Goal: Contribute content: Contribute content

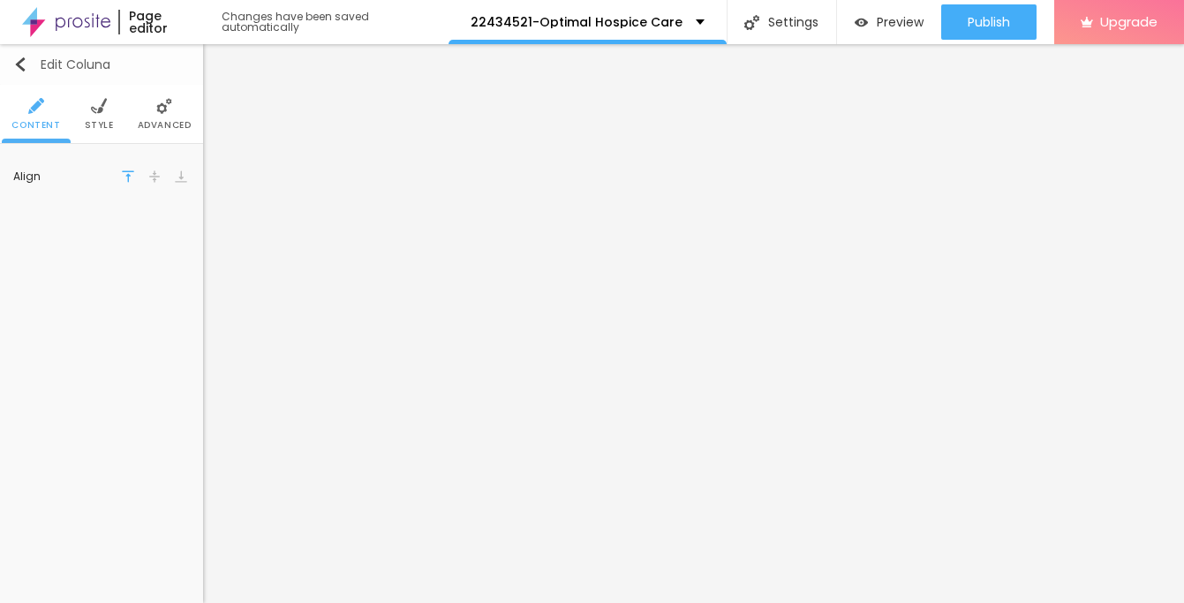
click at [19, 64] on img "button" at bounding box center [20, 64] width 14 height 14
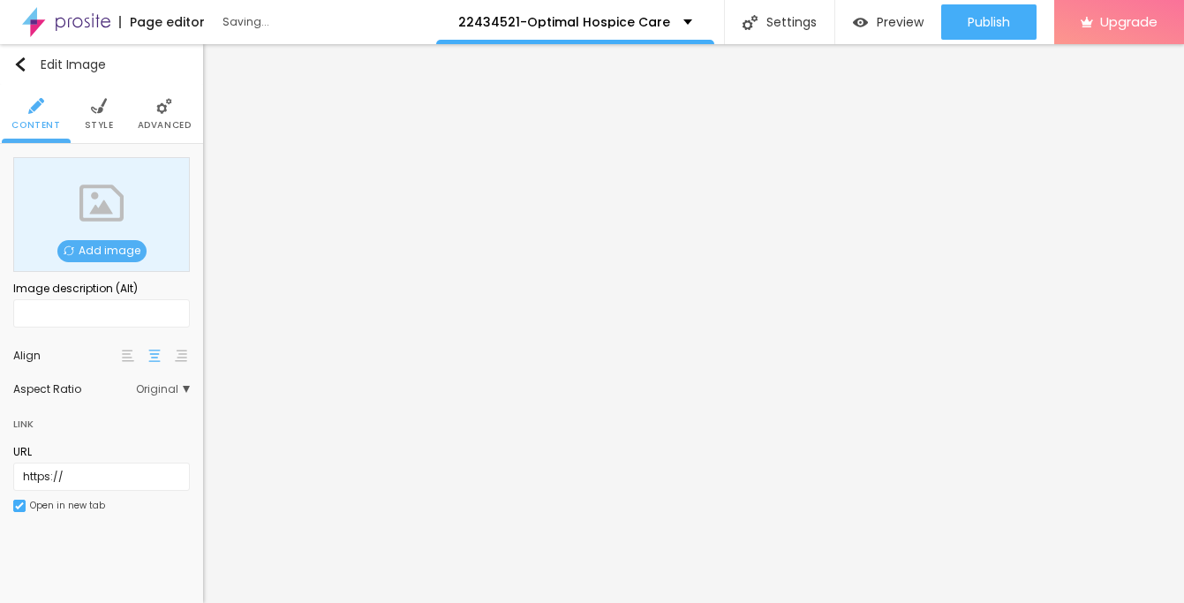
click at [106, 252] on span "Add image" at bounding box center [101, 251] width 89 height 22
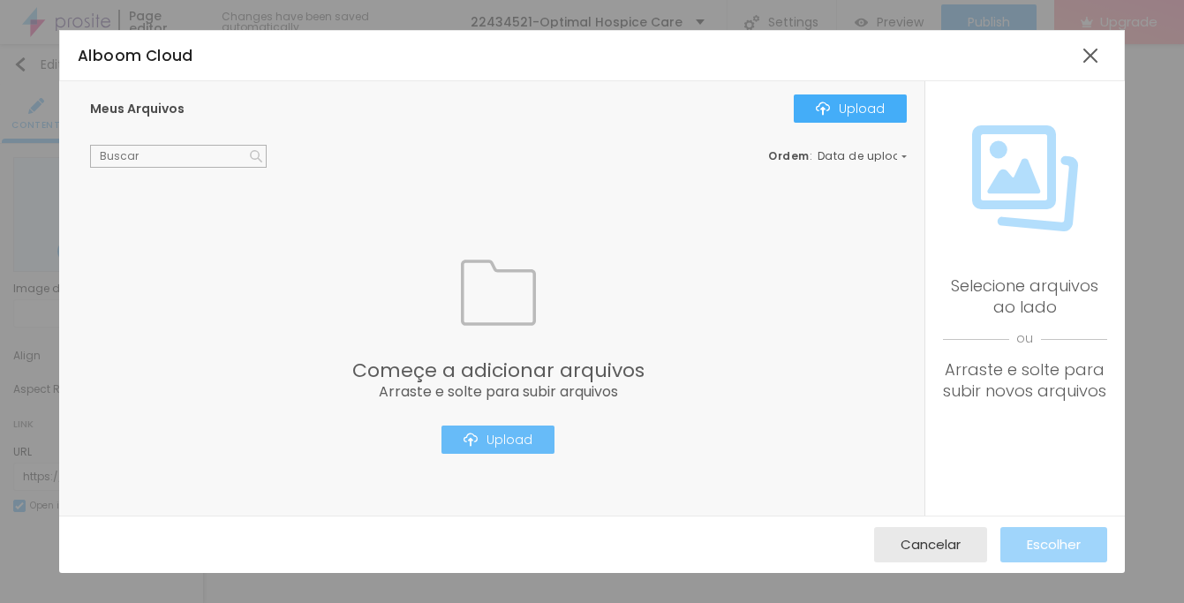
click at [484, 437] on div "Upload" at bounding box center [498, 440] width 69 height 14
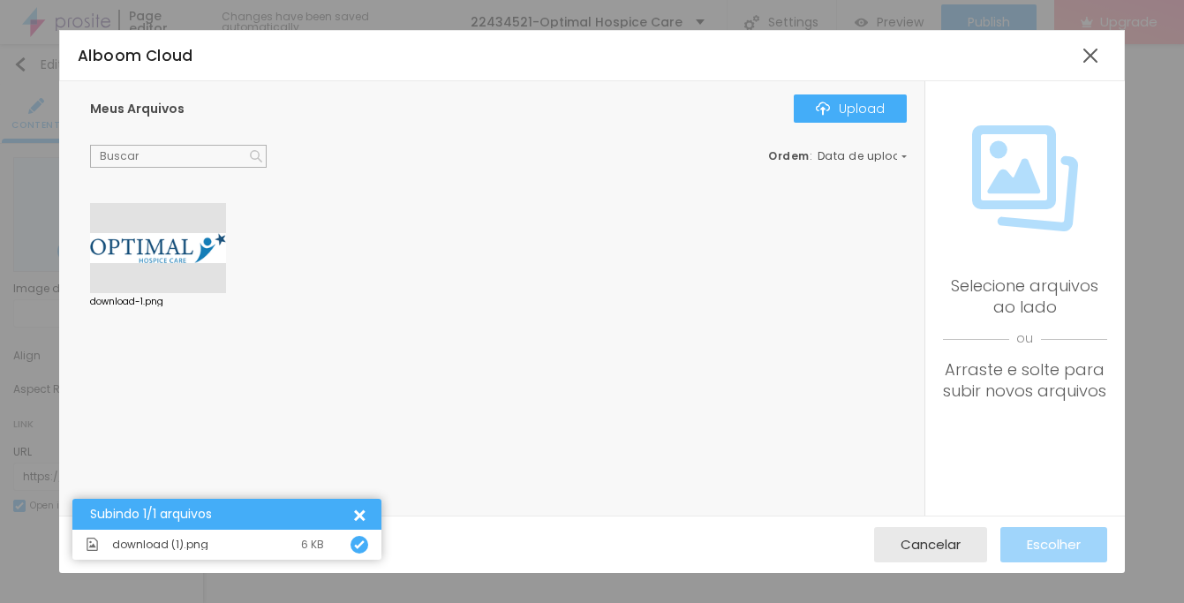
click at [141, 261] on div at bounding box center [158, 248] width 136 height 90
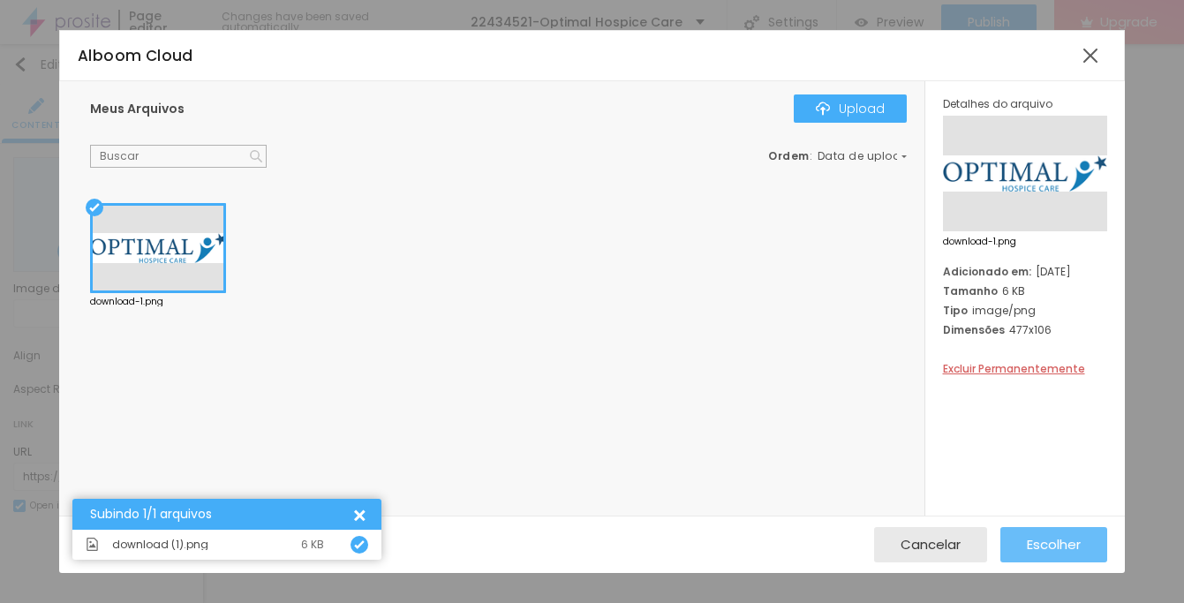
click at [1067, 552] on span "Escolher" at bounding box center [1054, 544] width 54 height 15
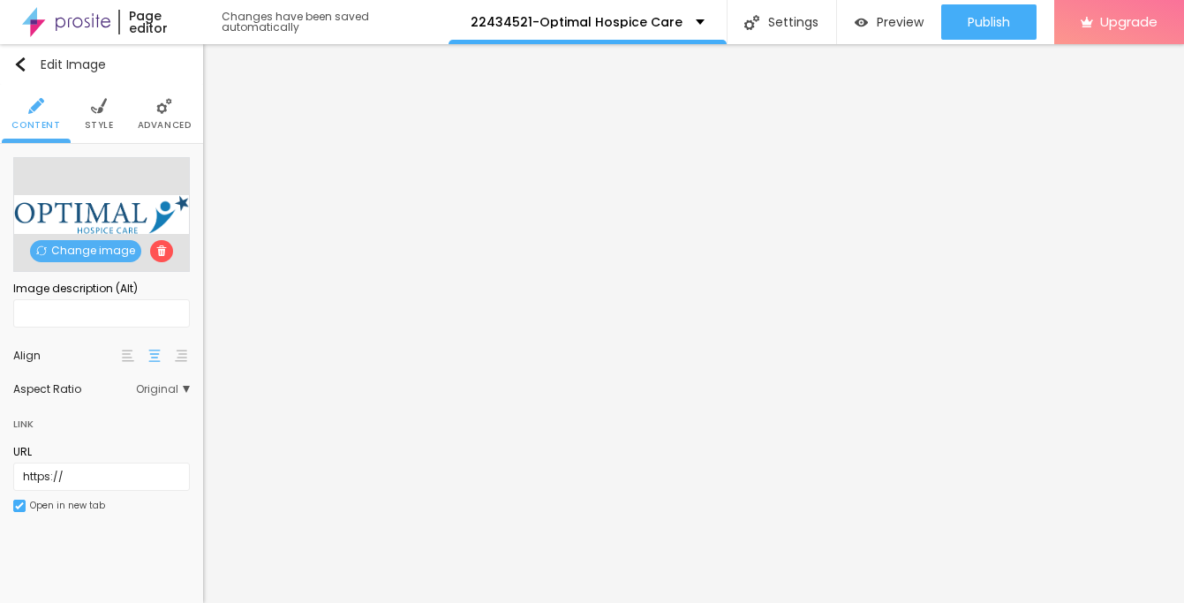
click at [110, 113] on li "Style" at bounding box center [99, 114] width 29 height 58
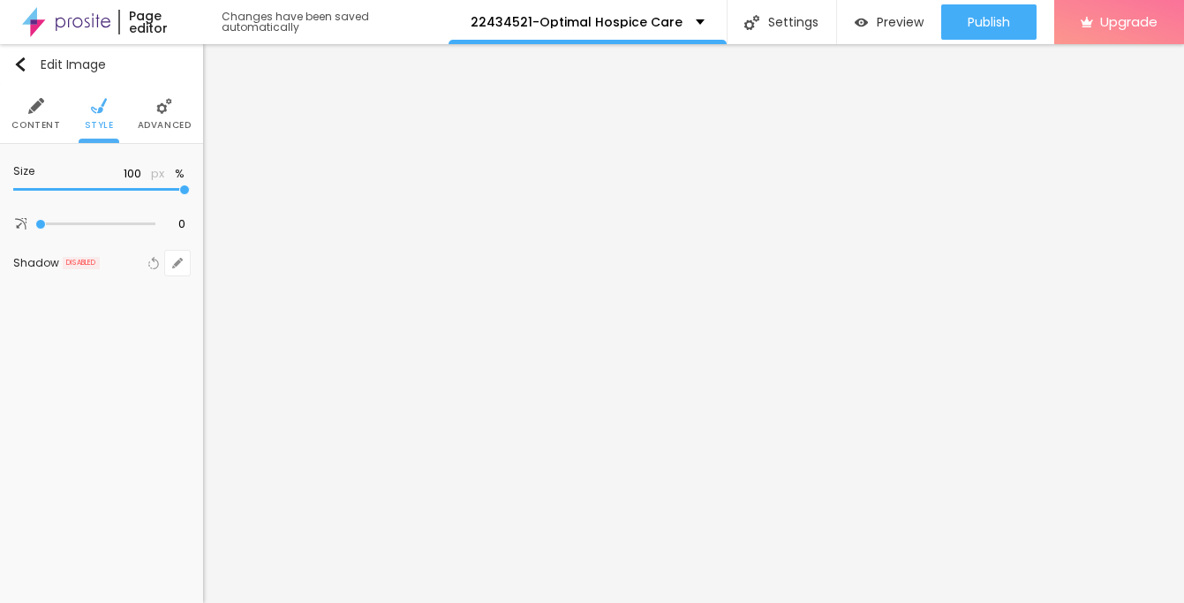
type input "90"
type input "85"
type input "80"
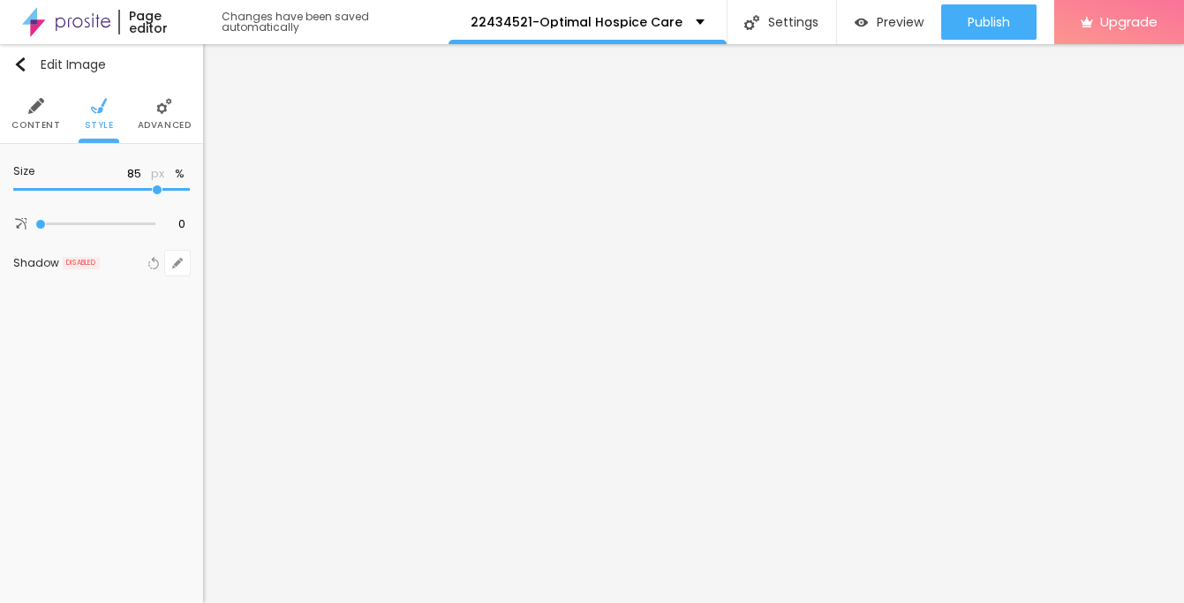
type input "80"
type input "75"
type input "70"
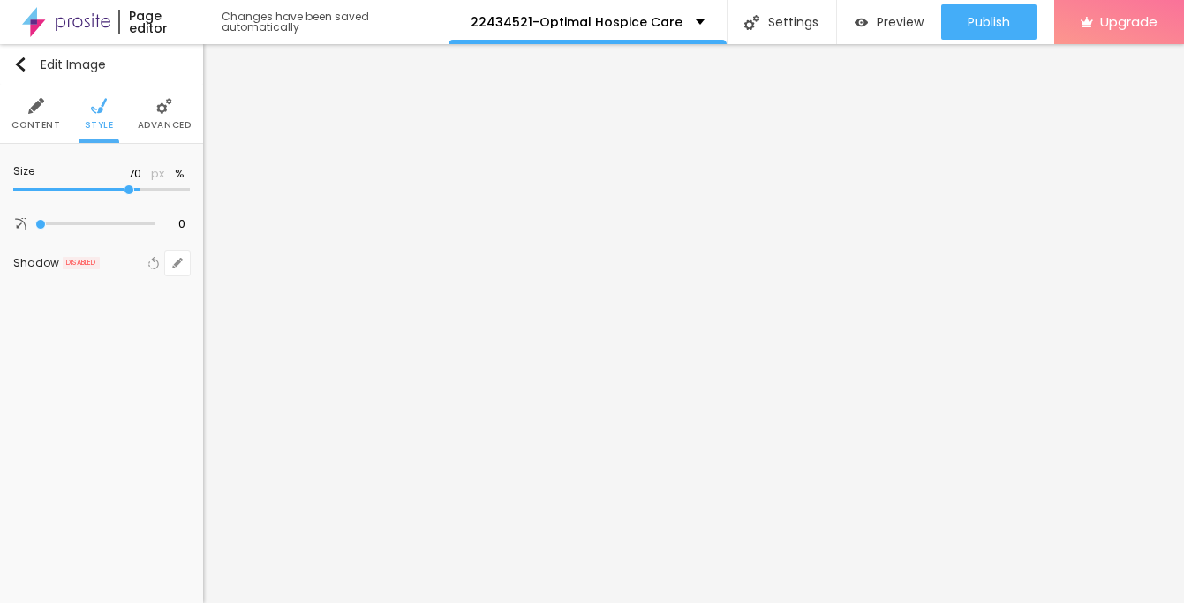
type input "65"
type input "60"
type input "55"
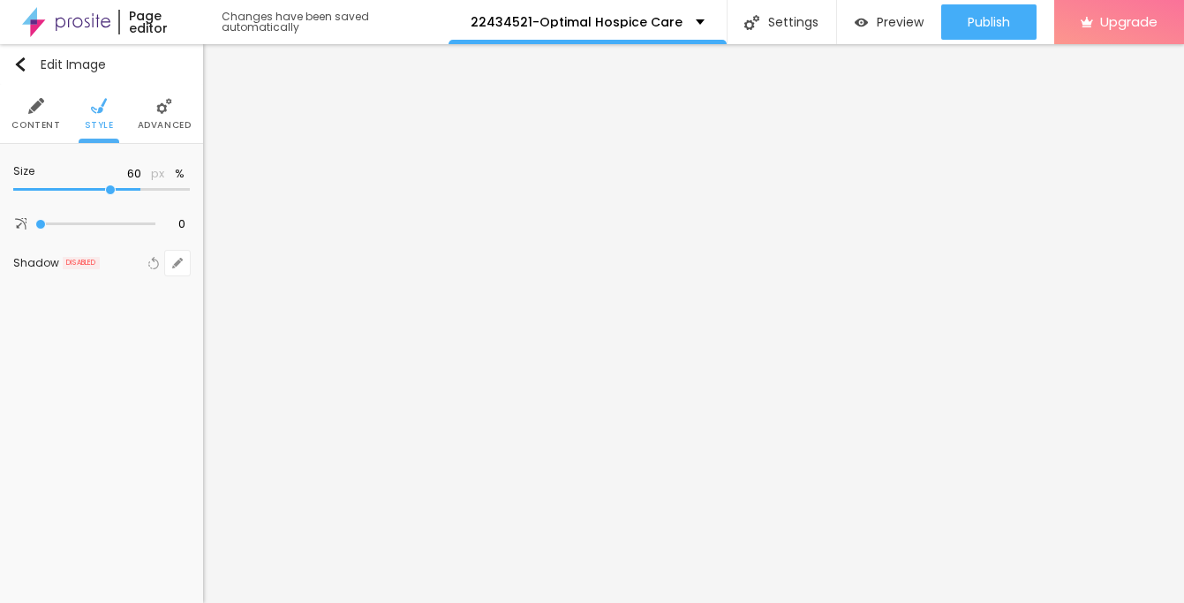
type input "55"
type input "50"
type input "45"
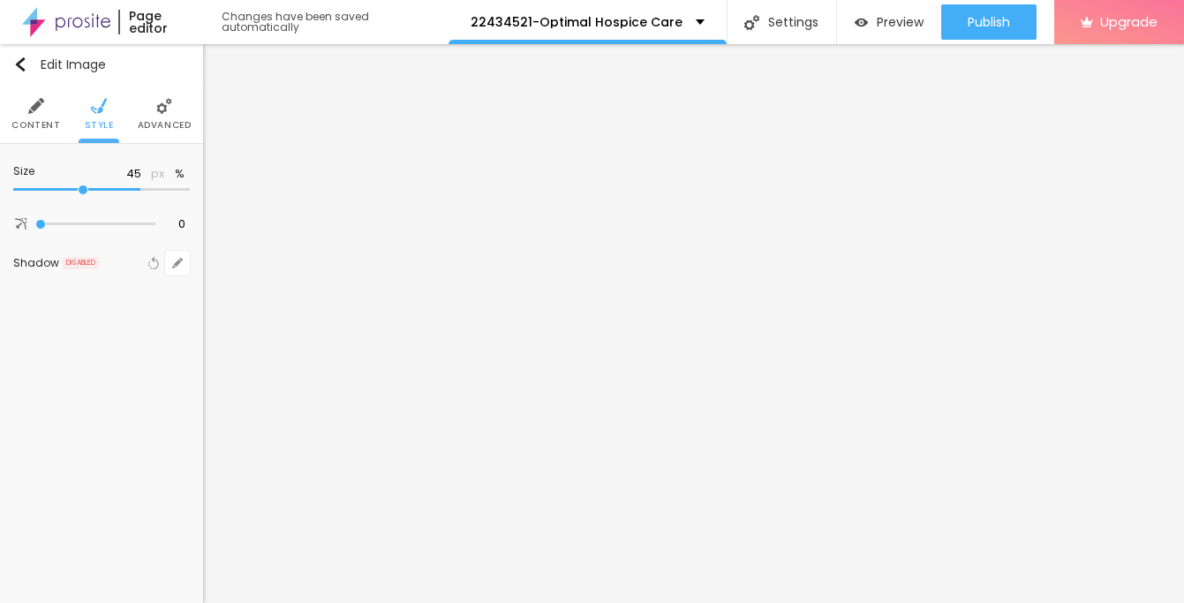
type input "40"
type input "35"
type input "30"
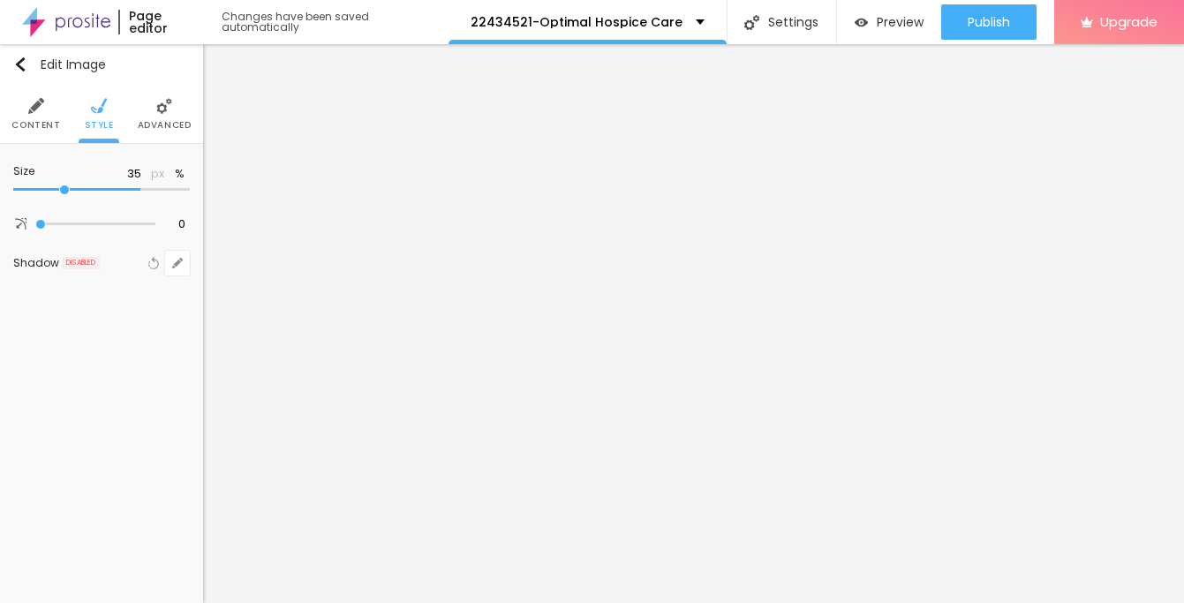
type input "30"
type input "25"
type input "20"
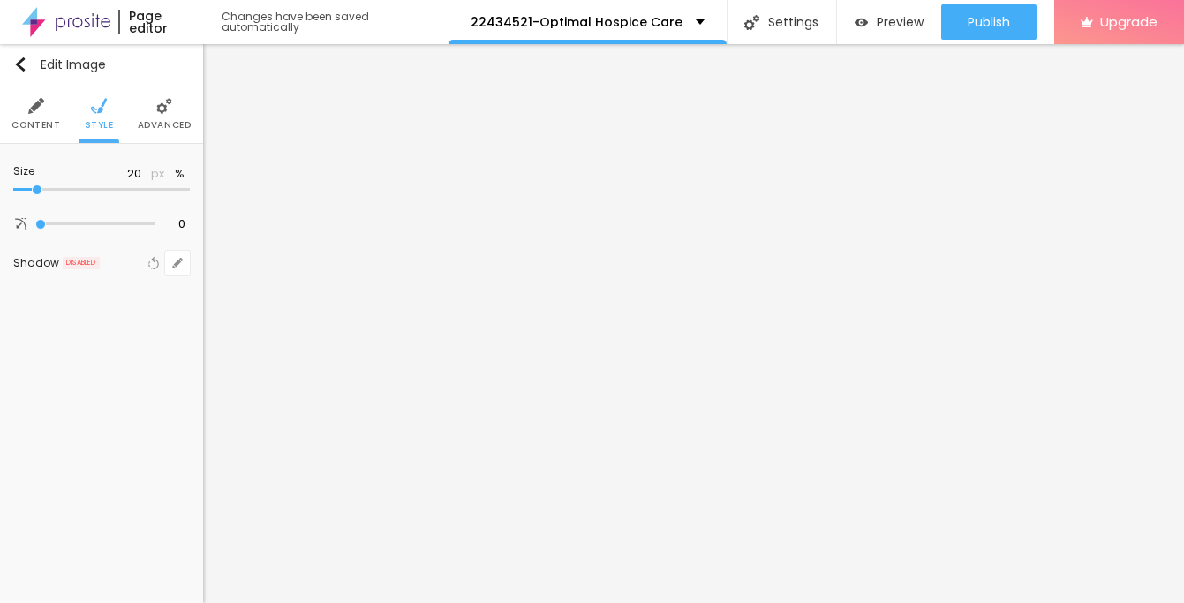
type input "15"
type input "10"
drag, startPoint x: 186, startPoint y: 193, endPoint x: -16, endPoint y: 193, distance: 202.2
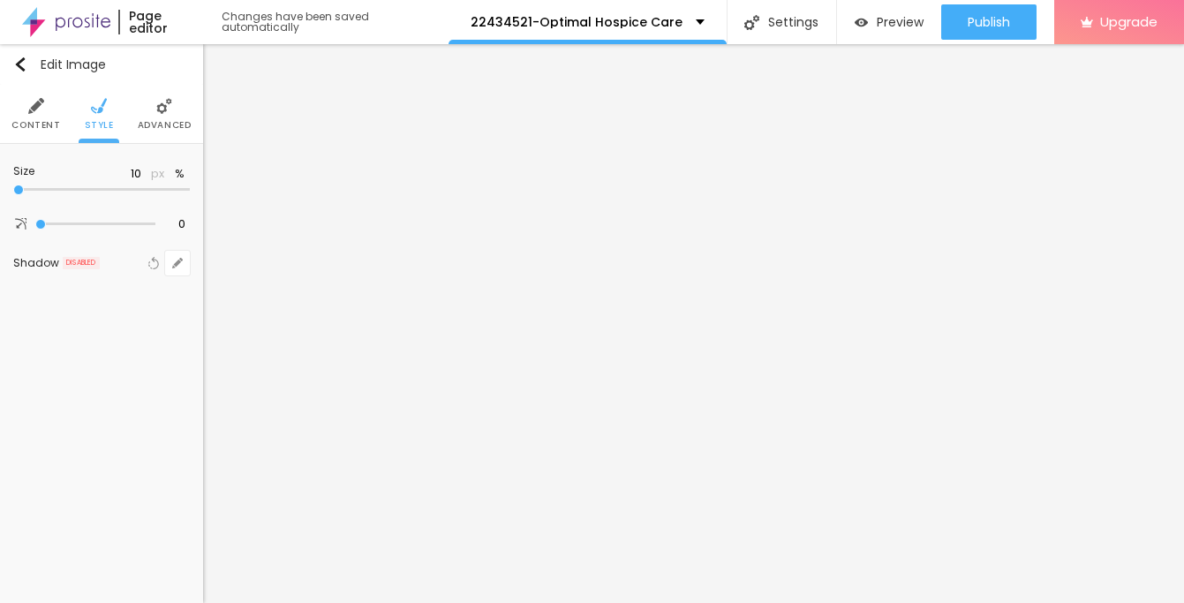
click at [0, 193] on html "Page editor Changes have been saved automatically 22434521-Optimal Hospice Care…" at bounding box center [592, 301] width 1184 height 603
click at [30, 65] on div "Edit Image" at bounding box center [59, 64] width 93 height 14
click at [181, 184] on button "button" at bounding box center [177, 178] width 25 height 25
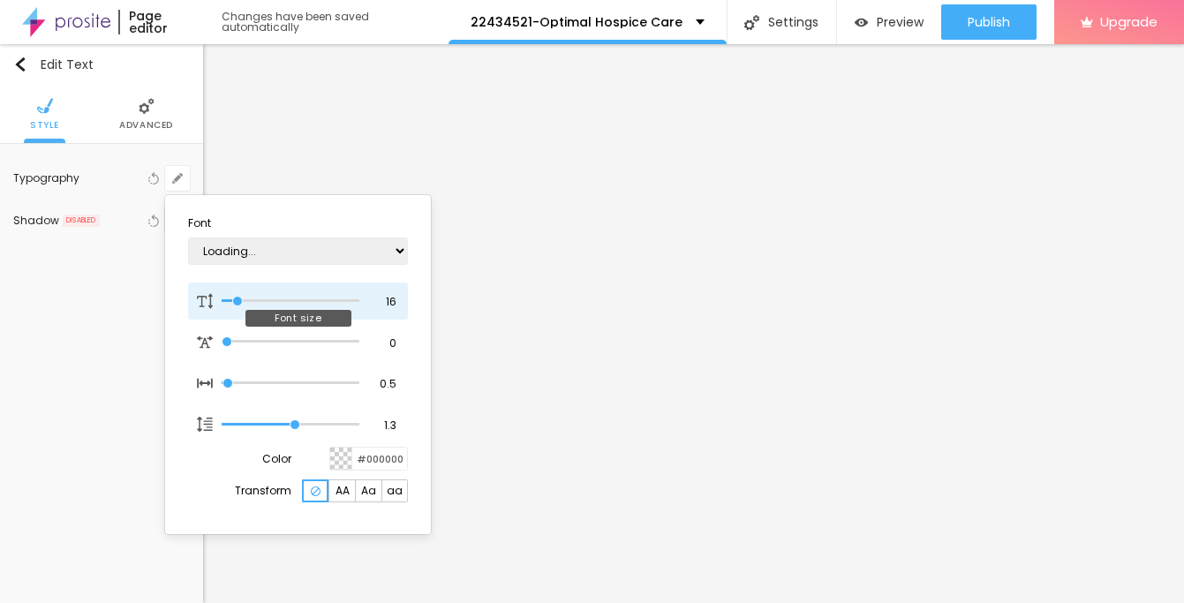
type input "1"
type input "12"
type input "1"
type input "12"
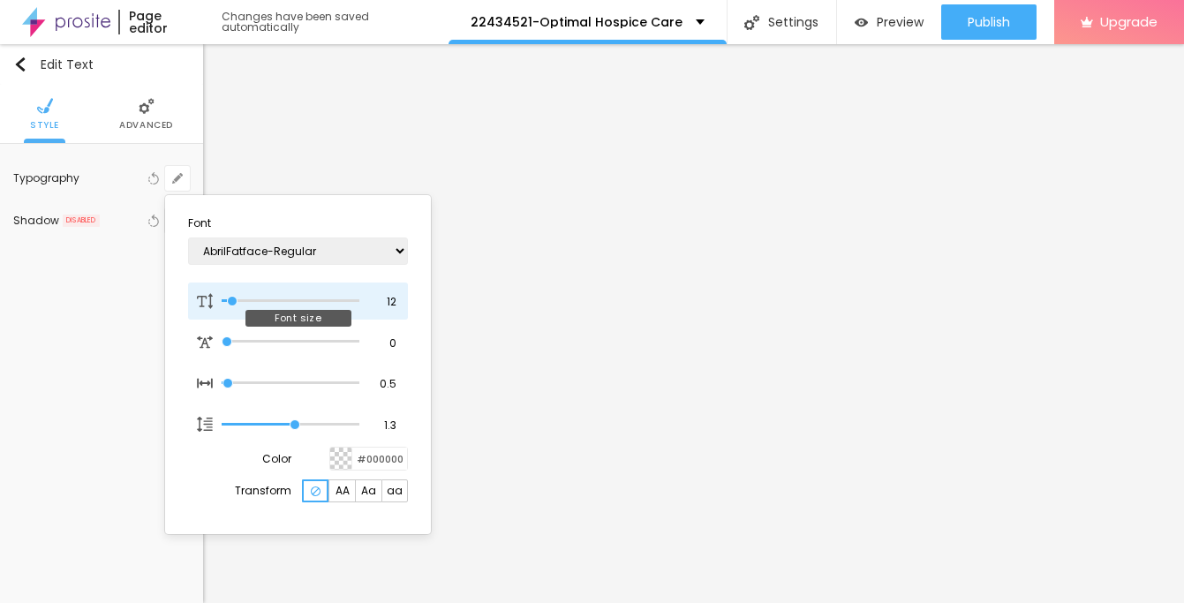
type input "1"
type input "13"
type input "1"
type input "15"
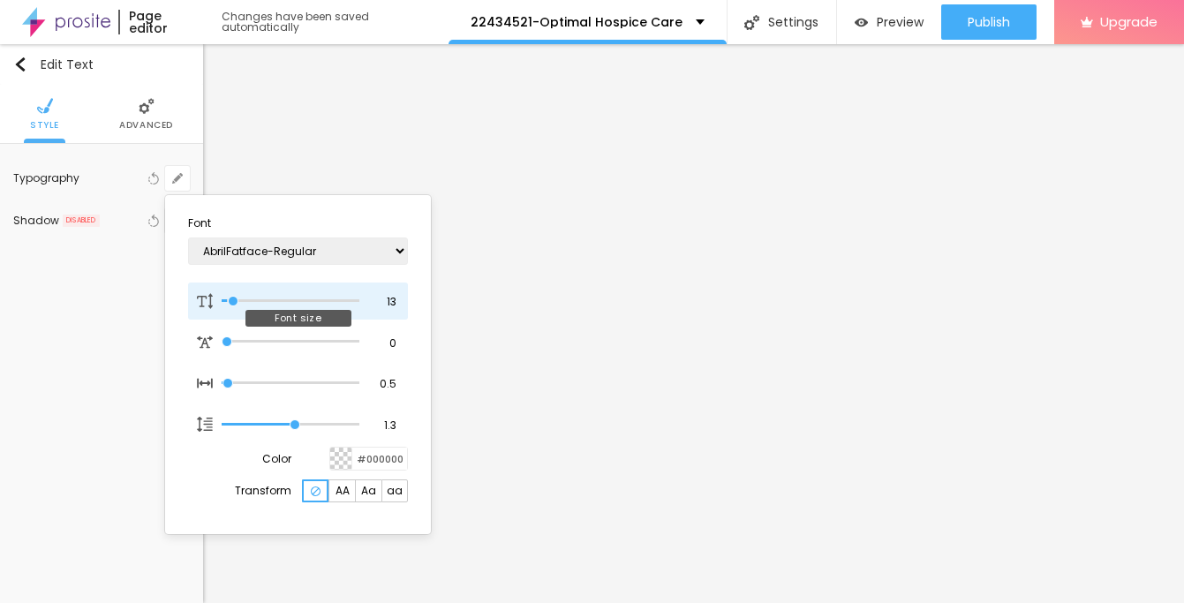
type input "15"
type input "1"
type input "17"
type input "1"
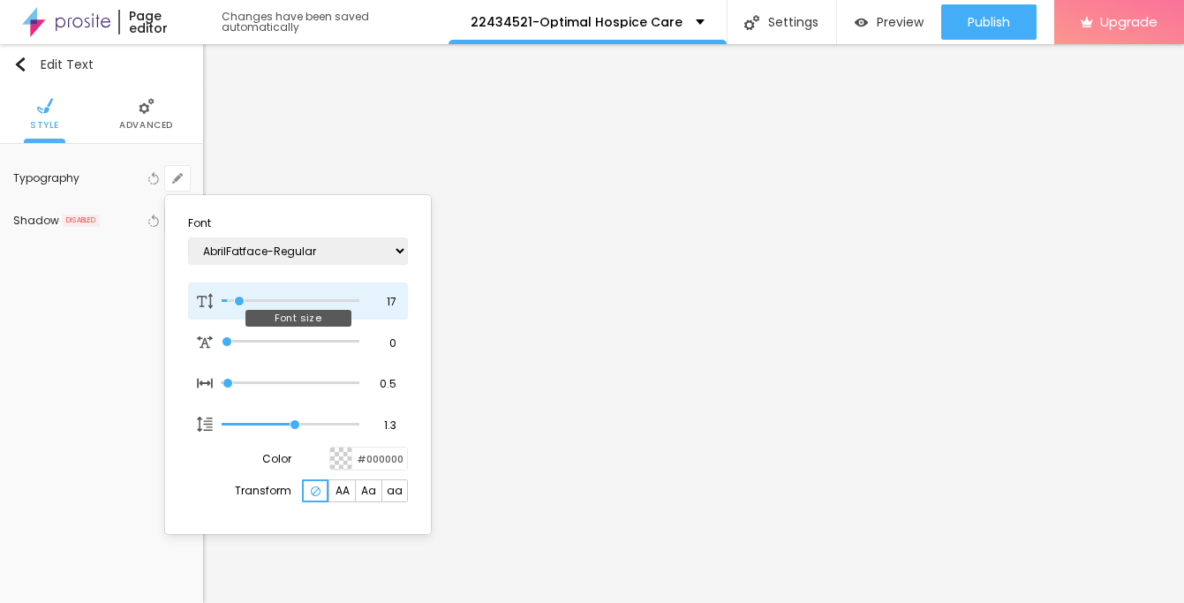
type input "18"
type input "1"
type input "19"
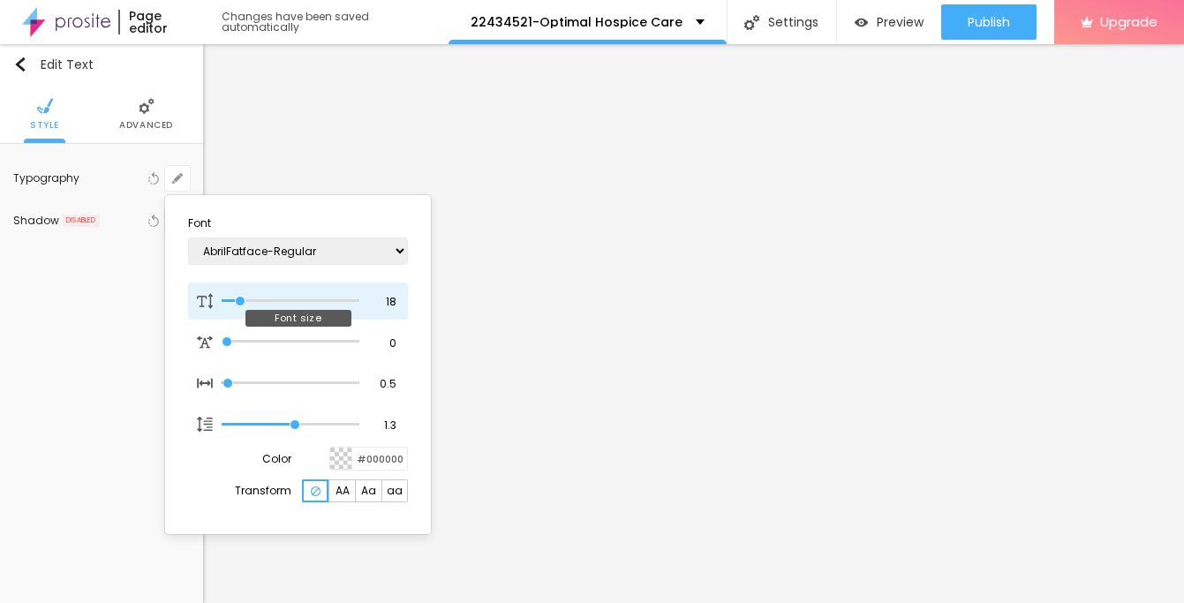
type input "1"
type input "20"
type input "1"
type input "21"
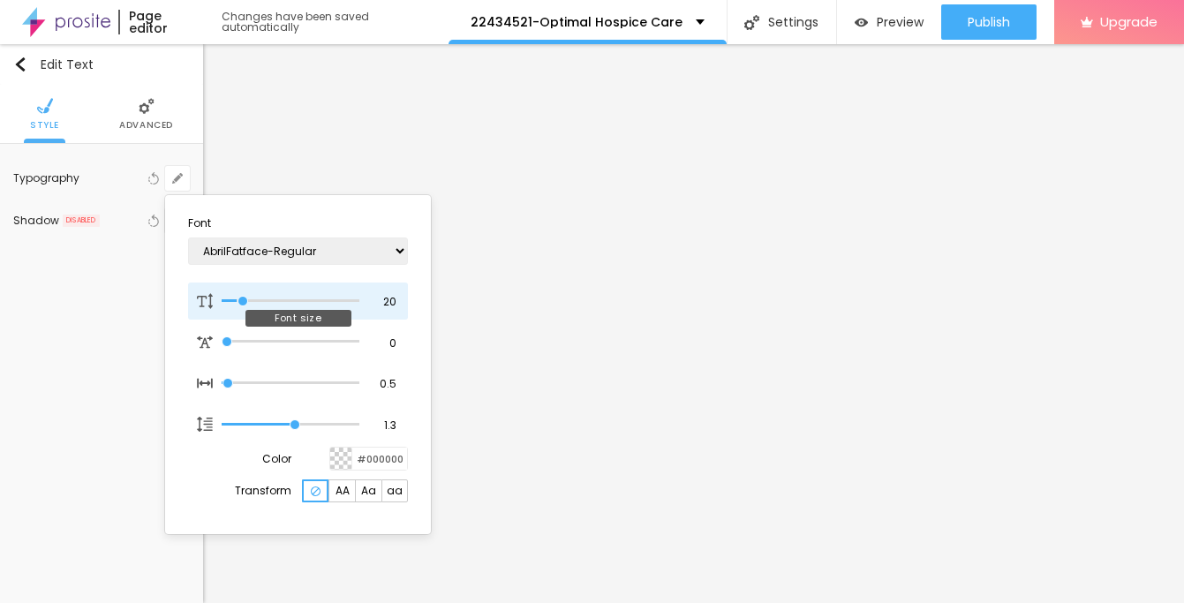
type input "21"
type input "1"
type input "22"
type input "1"
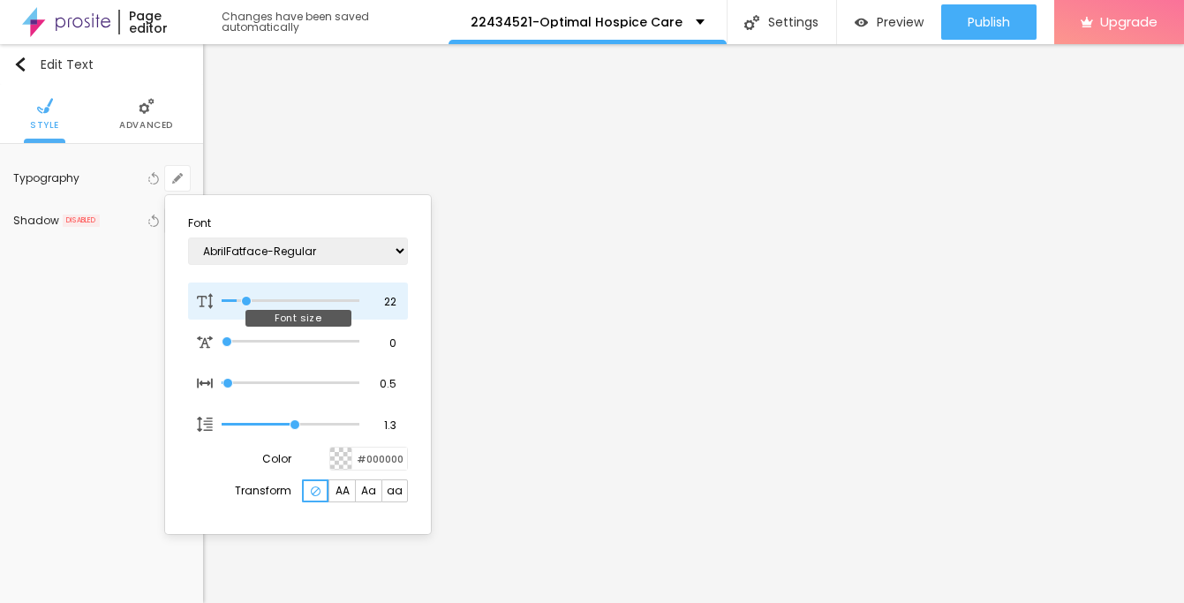
type input "23"
type input "1"
type input "24"
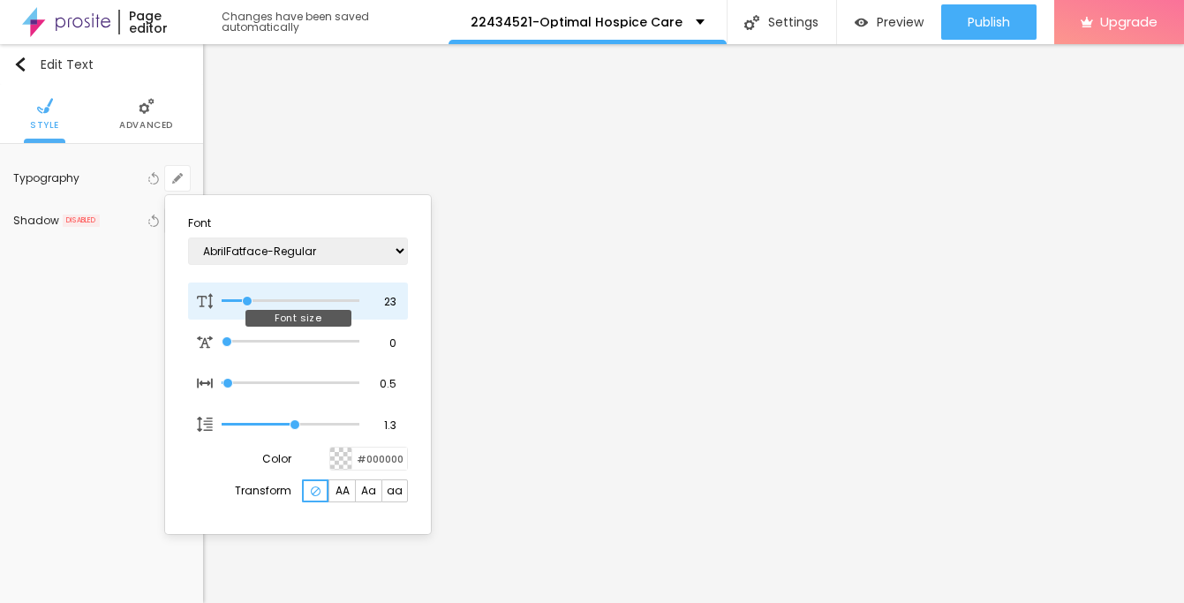
type input "1"
type input "25"
type input "1"
drag, startPoint x: 231, startPoint y: 304, endPoint x: 251, endPoint y: 305, distance: 19.4
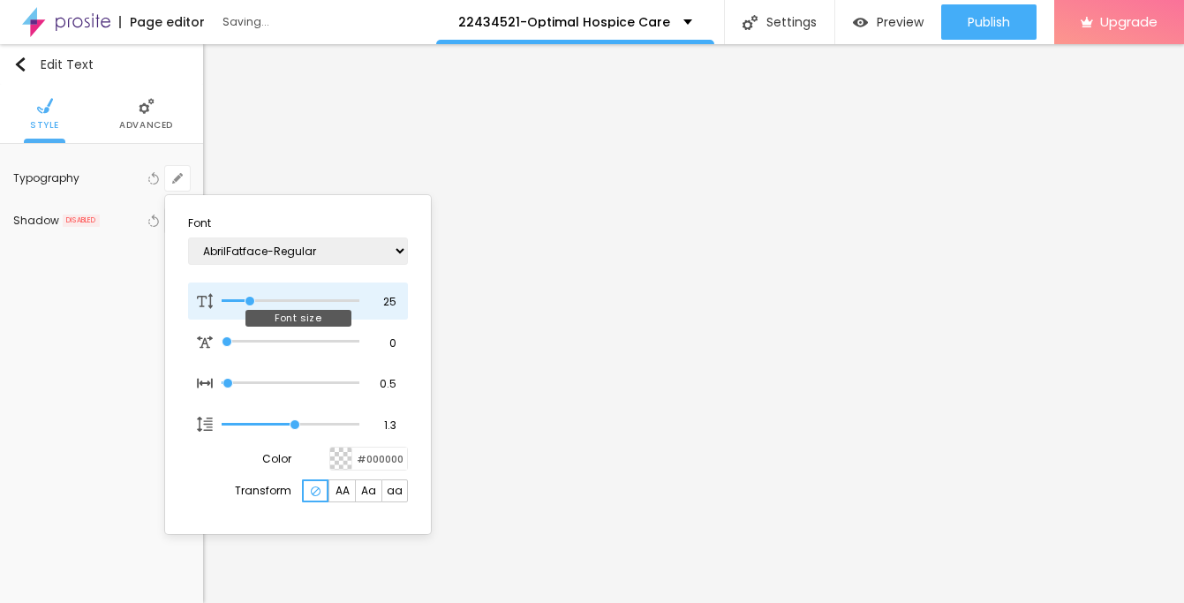
type input "25"
click at [251, 305] on input "range" at bounding box center [291, 301] width 138 height 9
type input "1"
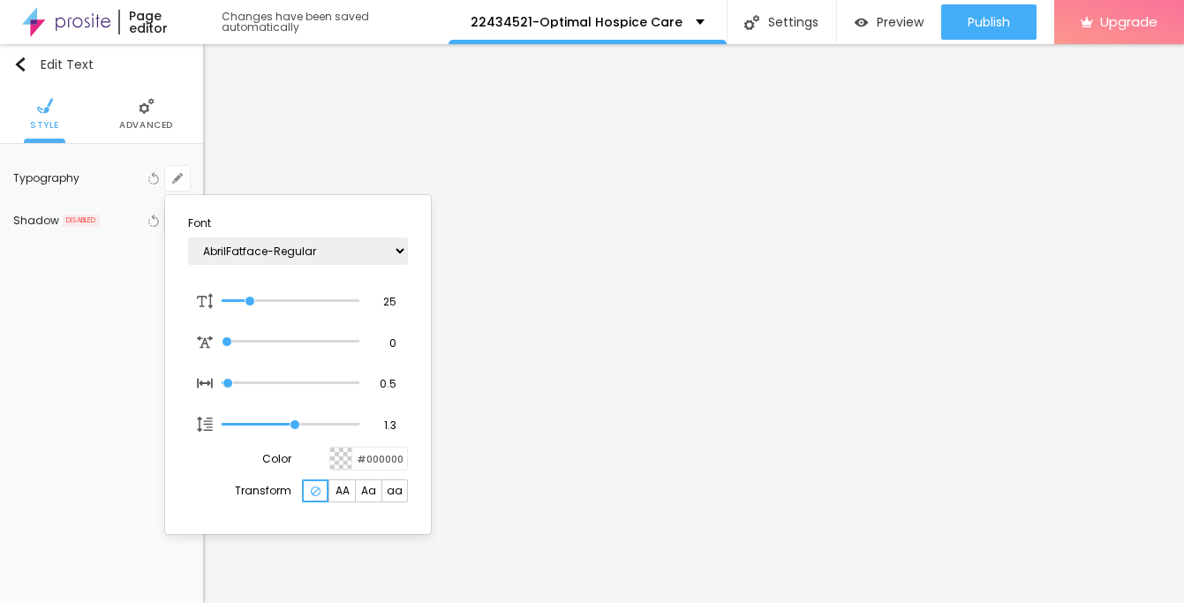
click at [888, 125] on div at bounding box center [592, 301] width 1184 height 603
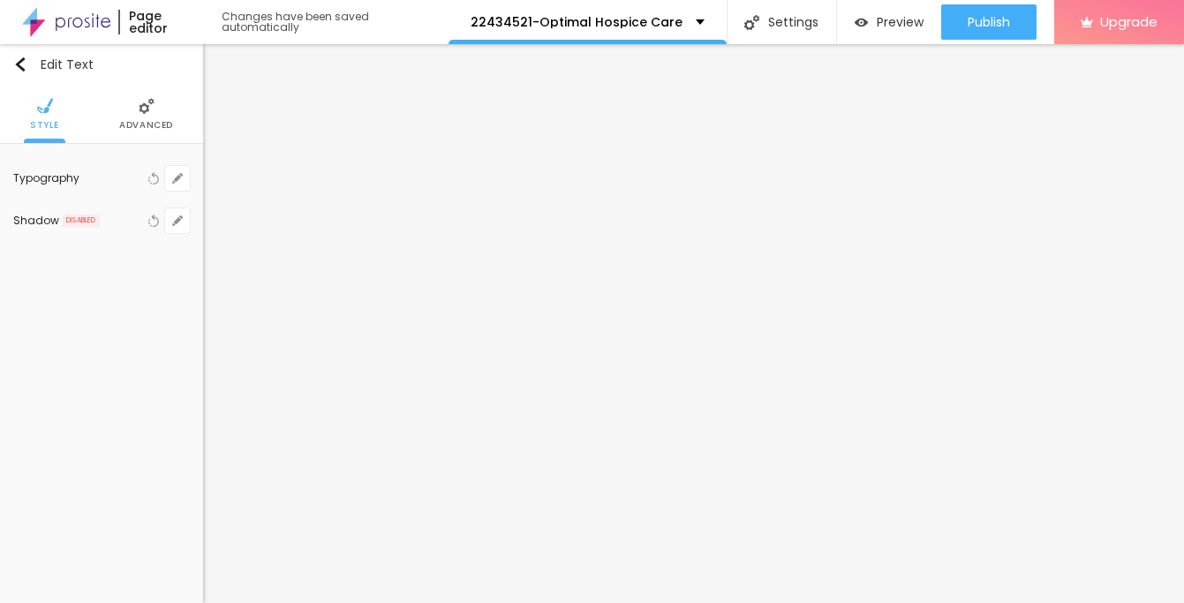
click at [147, 126] on span "Advanced" at bounding box center [146, 125] width 54 height 9
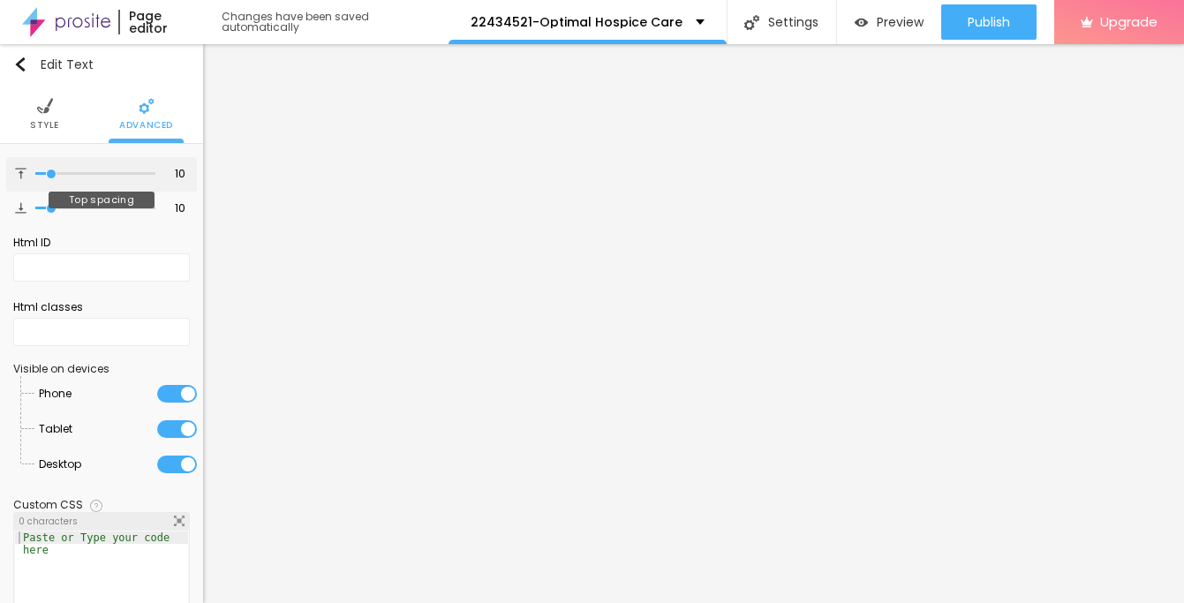
type input "12"
type input "13"
type input "14"
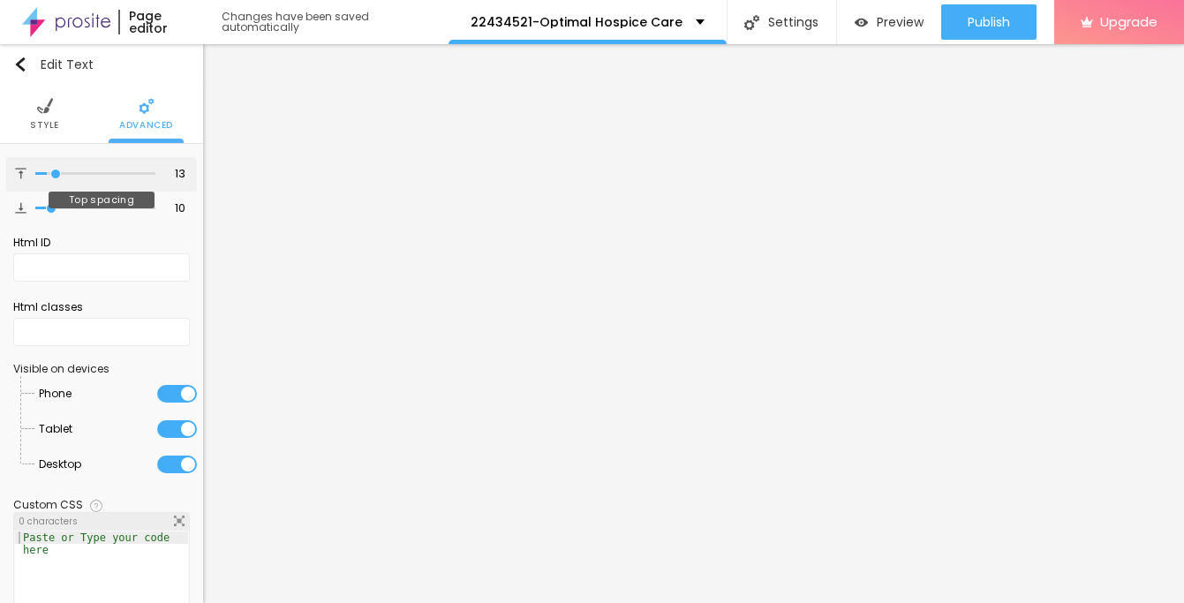
type input "14"
type input "15"
type input "17"
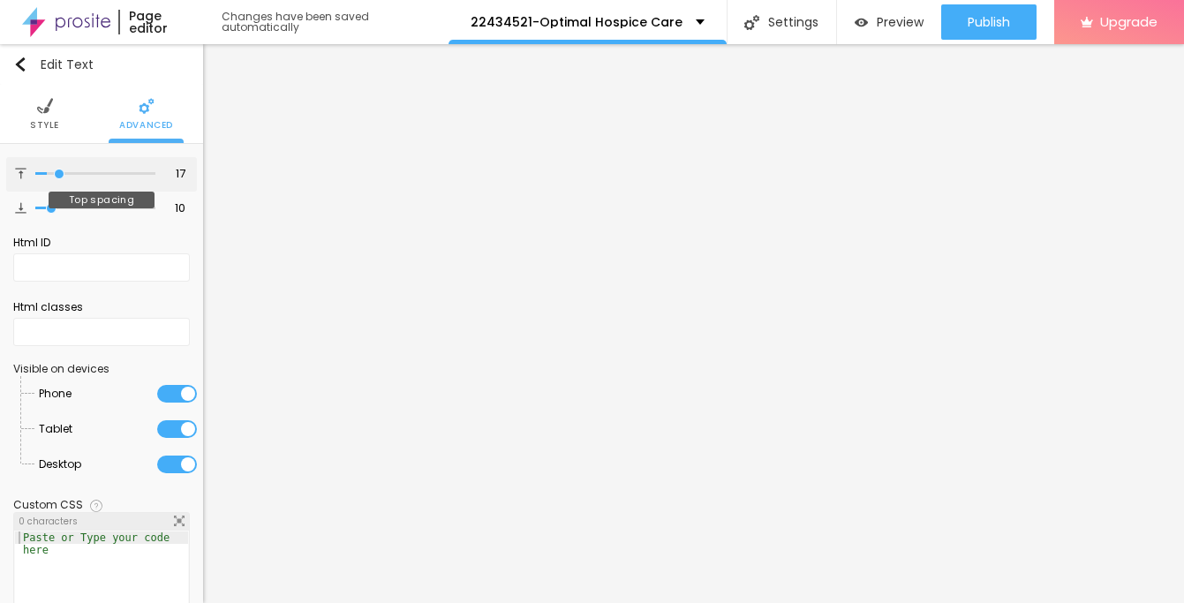
type input "19"
type input "21"
type input "22"
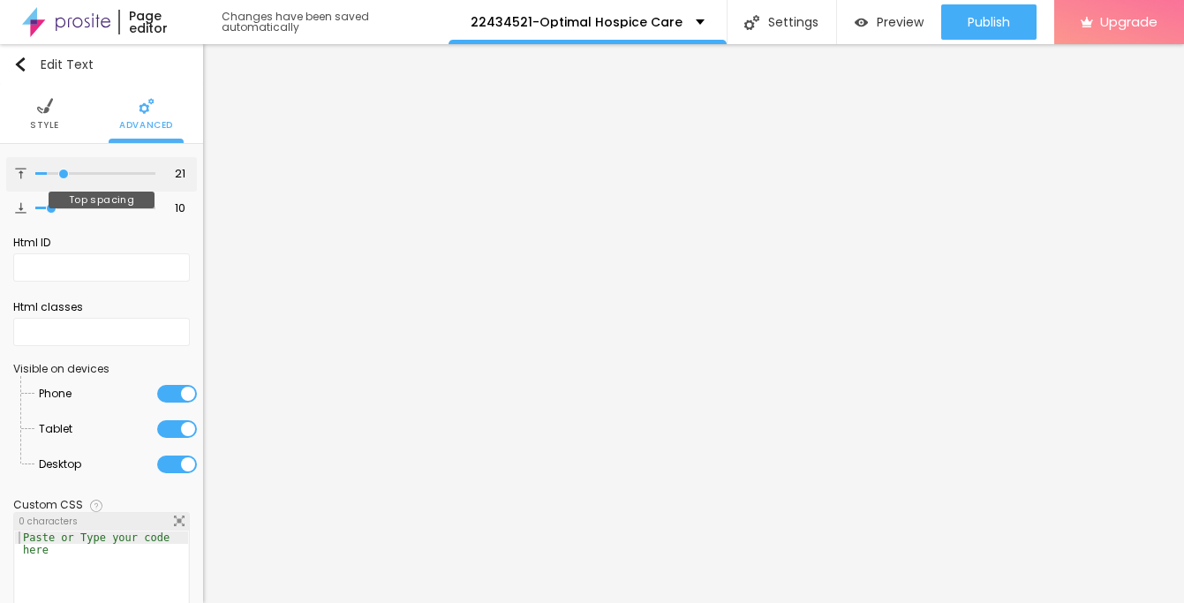
type input "22"
type input "23"
type input "24"
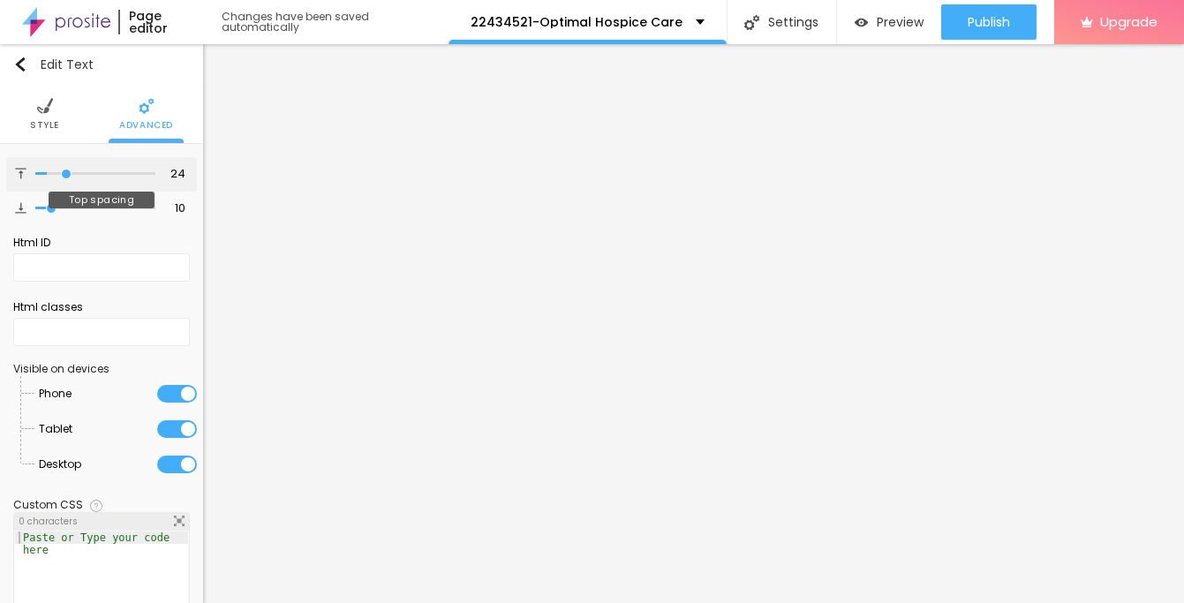
type input "25"
type input "26"
type input "27"
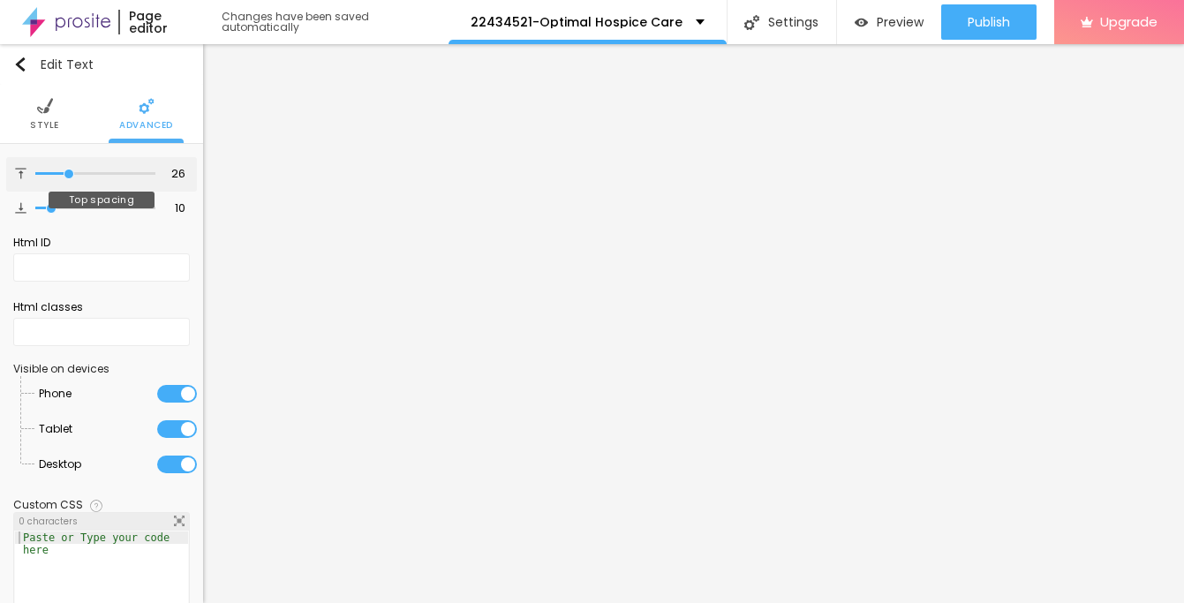
type input "27"
type input "28"
type input "29"
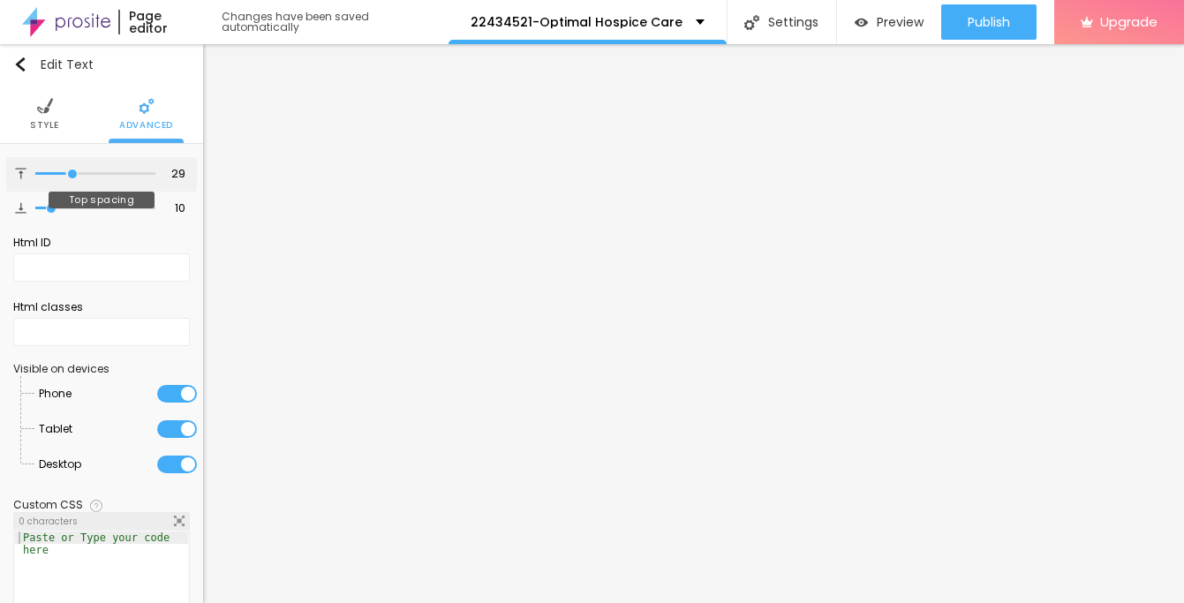
type input "30"
type input "31"
type input "32"
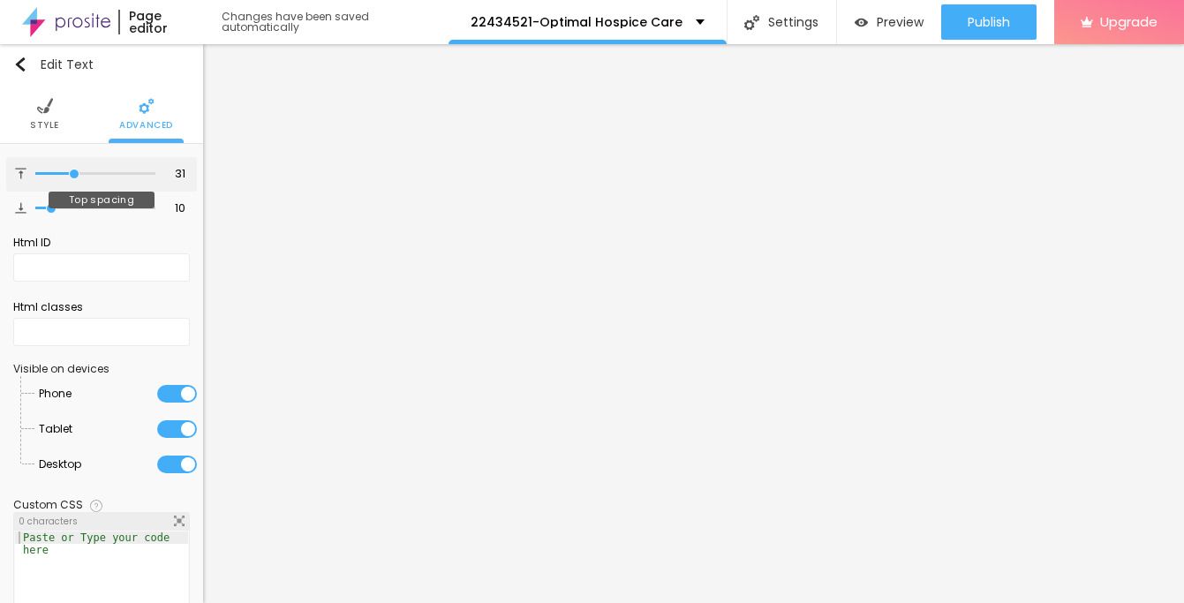
type input "32"
type input "33"
type input "34"
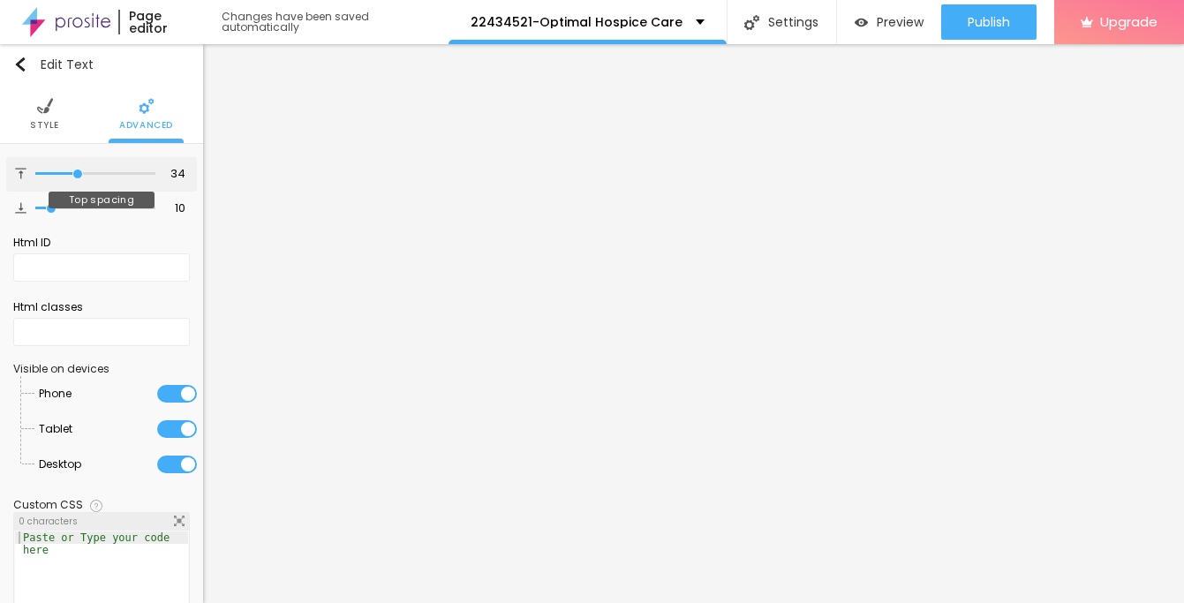
type input "35"
type input "36"
type input "35"
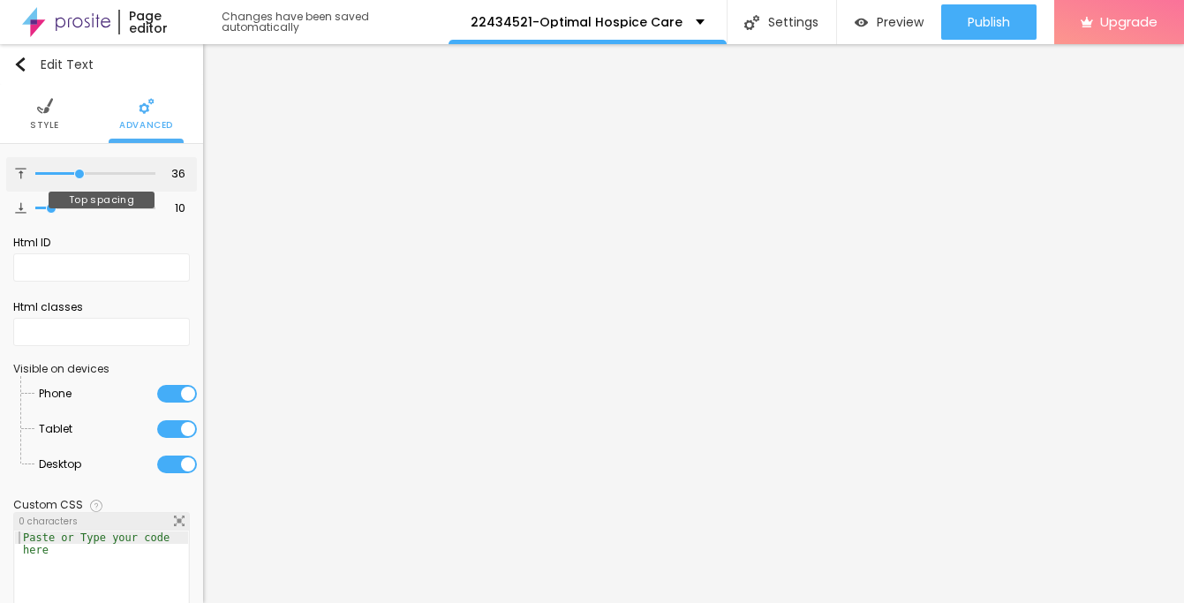
type input "35"
type input "34"
type input "33"
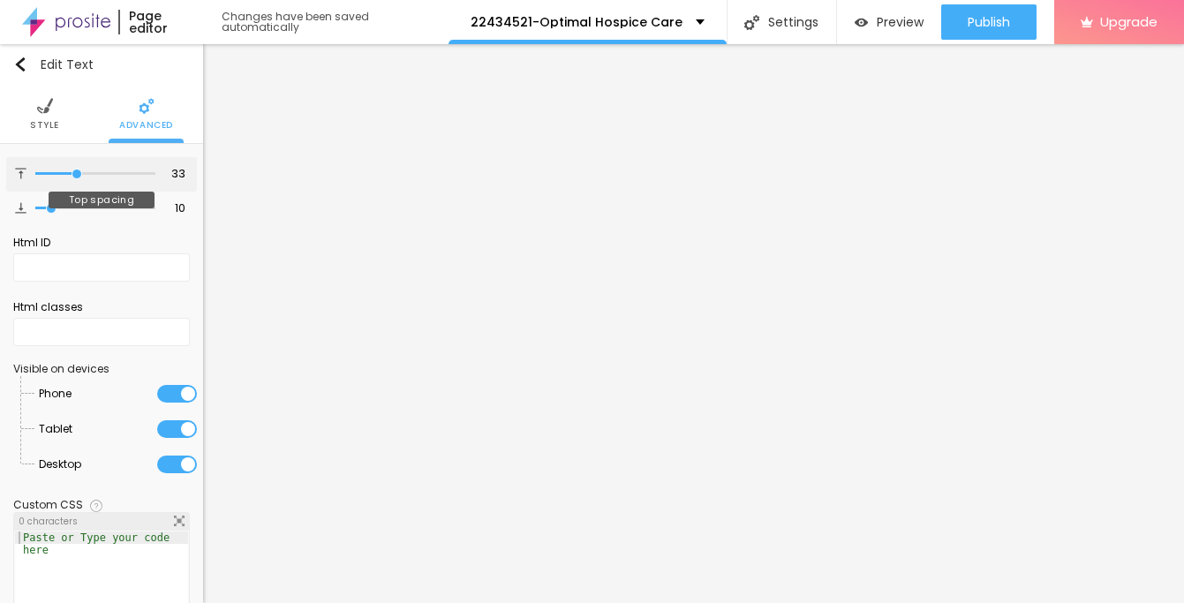
type input "32"
type input "31"
type input "30"
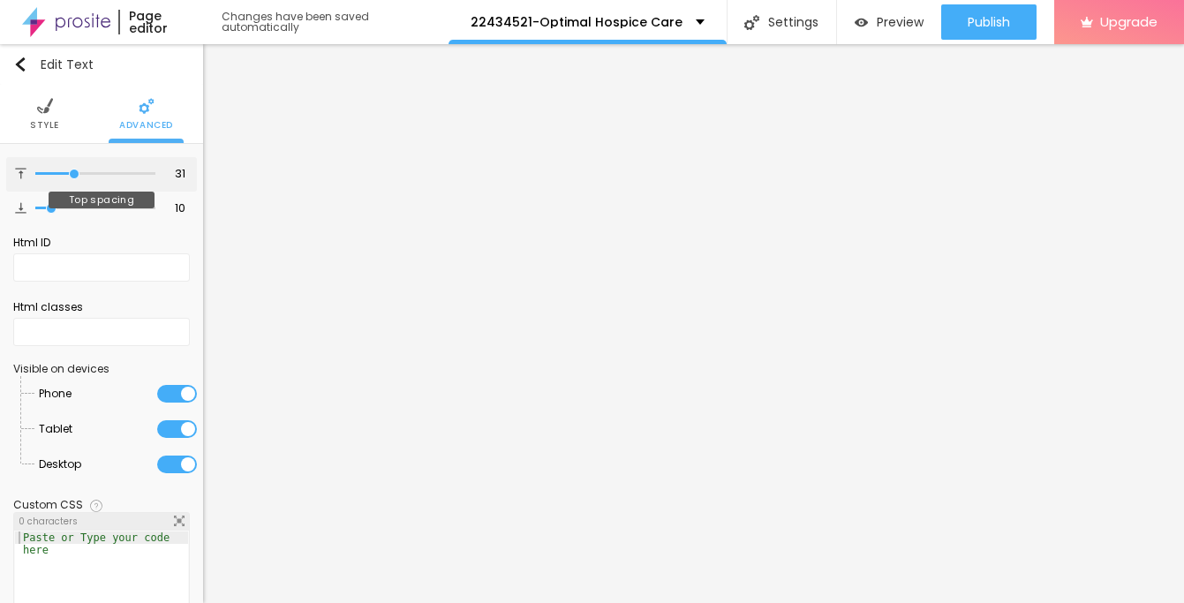
type input "30"
type input "29"
type input "28"
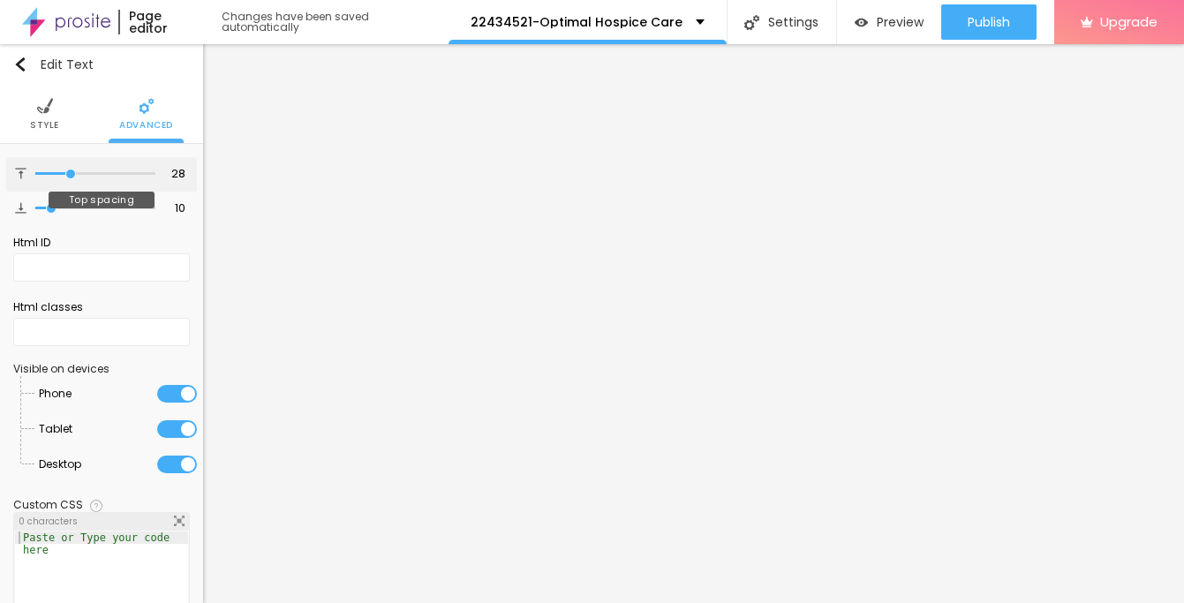
type input "27"
type input "26"
type input "25"
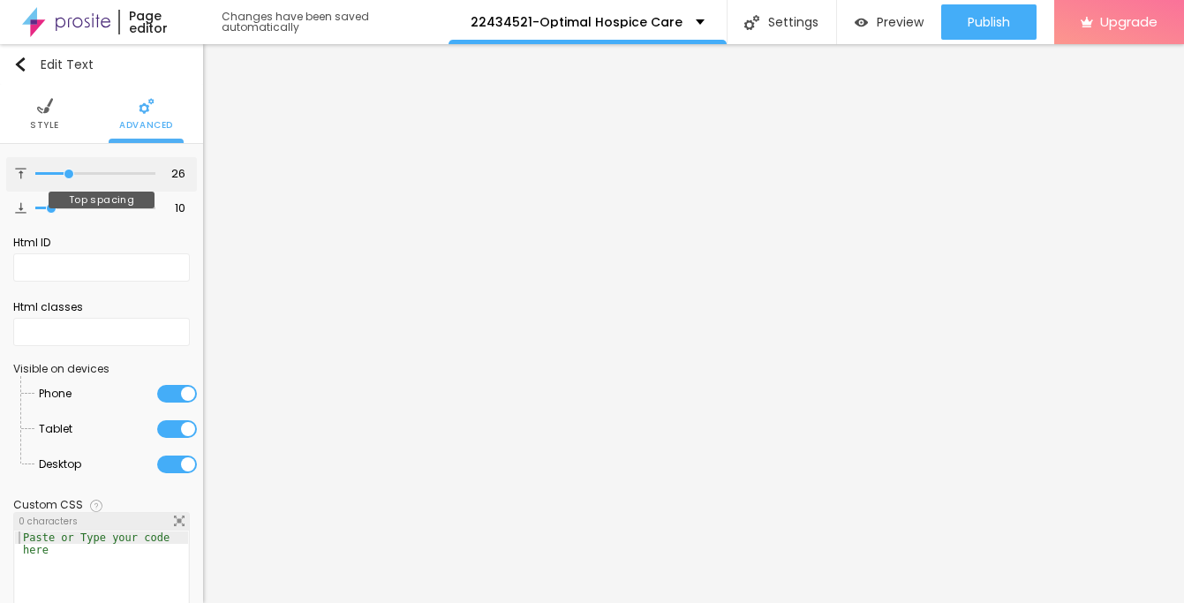
type input "25"
type input "24"
type input "23"
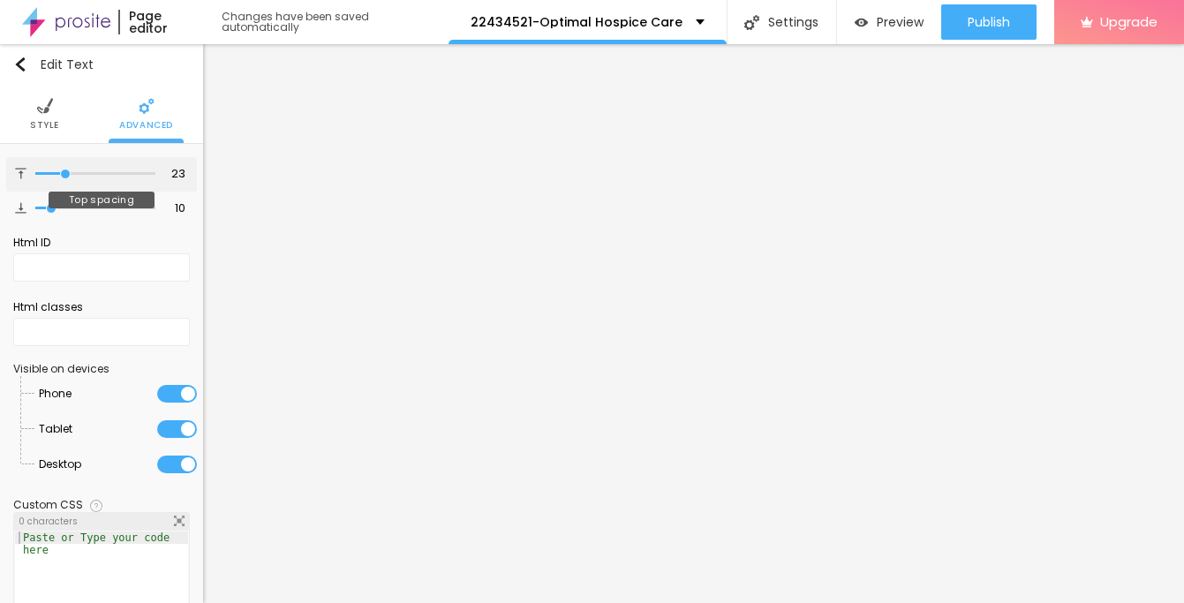
type input "22"
type input "21"
type input "20"
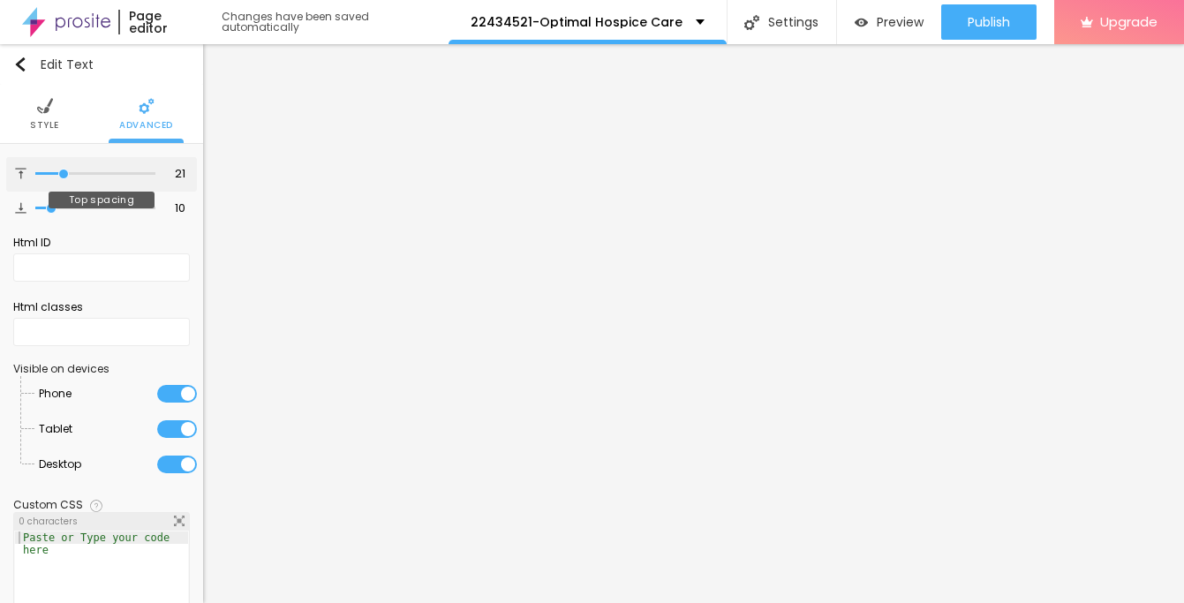
type input "20"
type input "19"
type input "18"
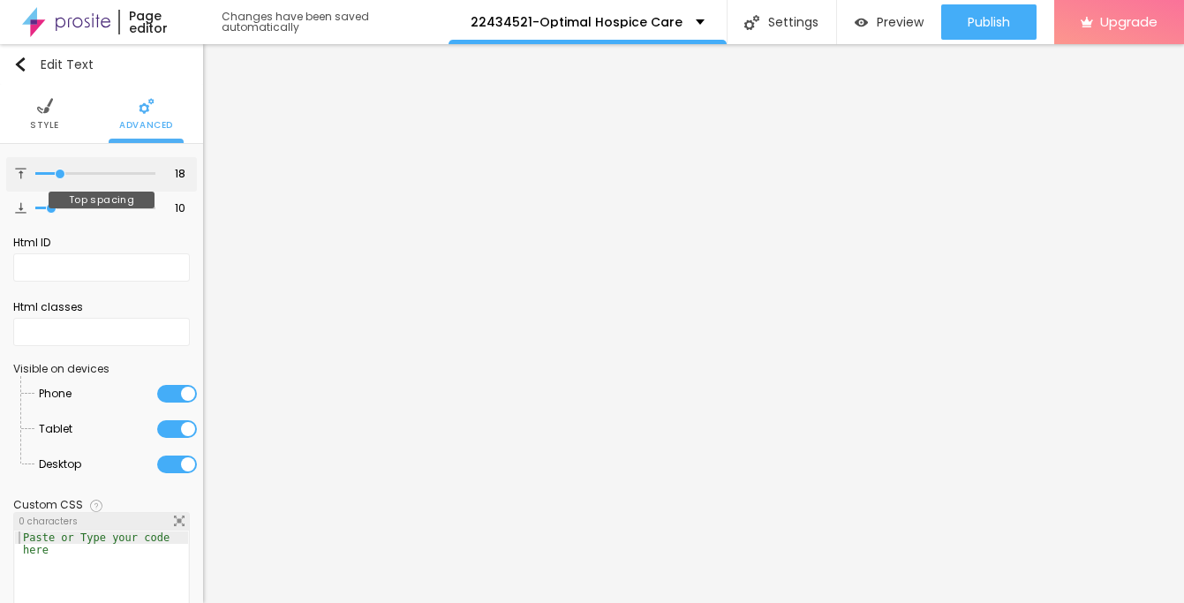
type input "17"
type input "16"
type input "15"
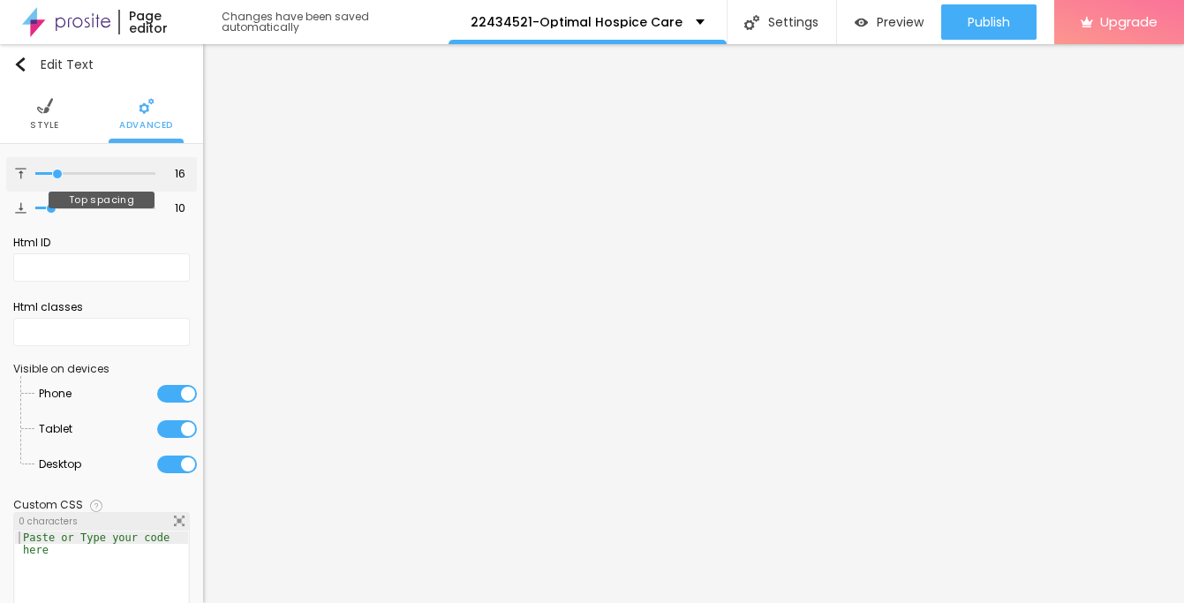
type input "15"
click at [57, 174] on input "range" at bounding box center [95, 174] width 120 height 9
type input "14"
type input "13"
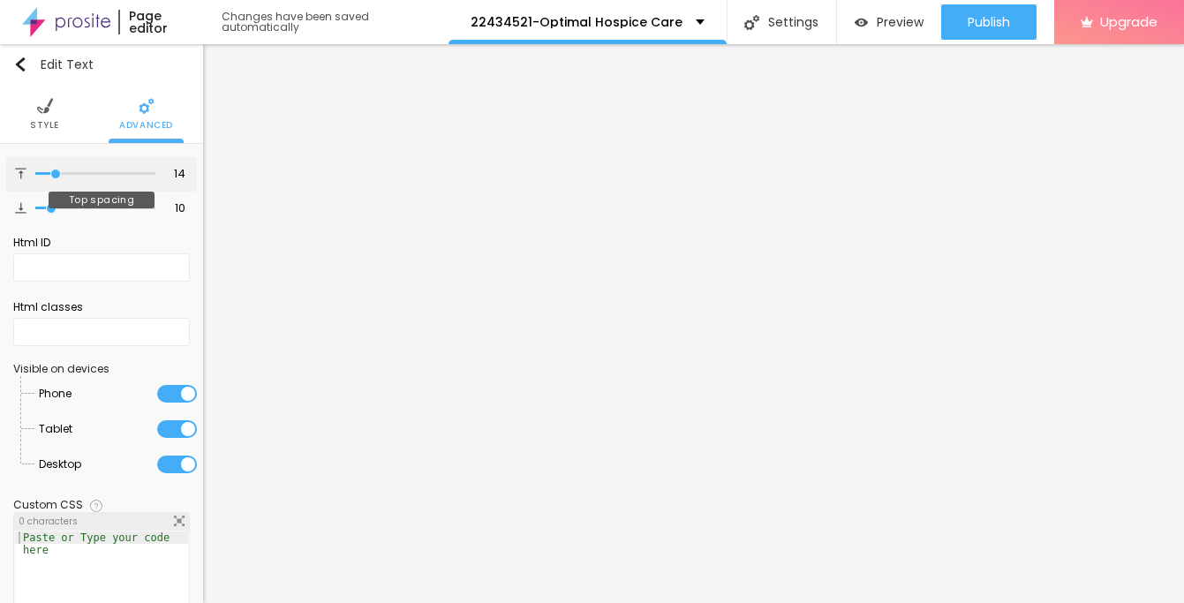
type input "13"
type input "12"
type input "11"
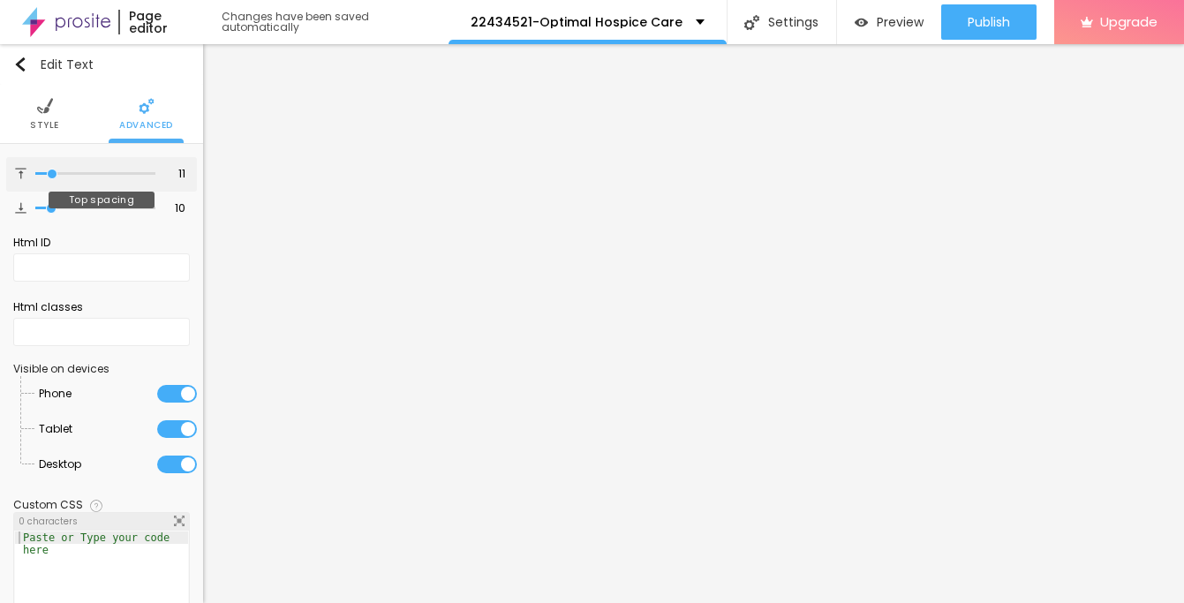
type input "10"
click at [52, 174] on input "range" at bounding box center [95, 174] width 120 height 9
click at [23, 69] on img "button" at bounding box center [20, 64] width 14 height 14
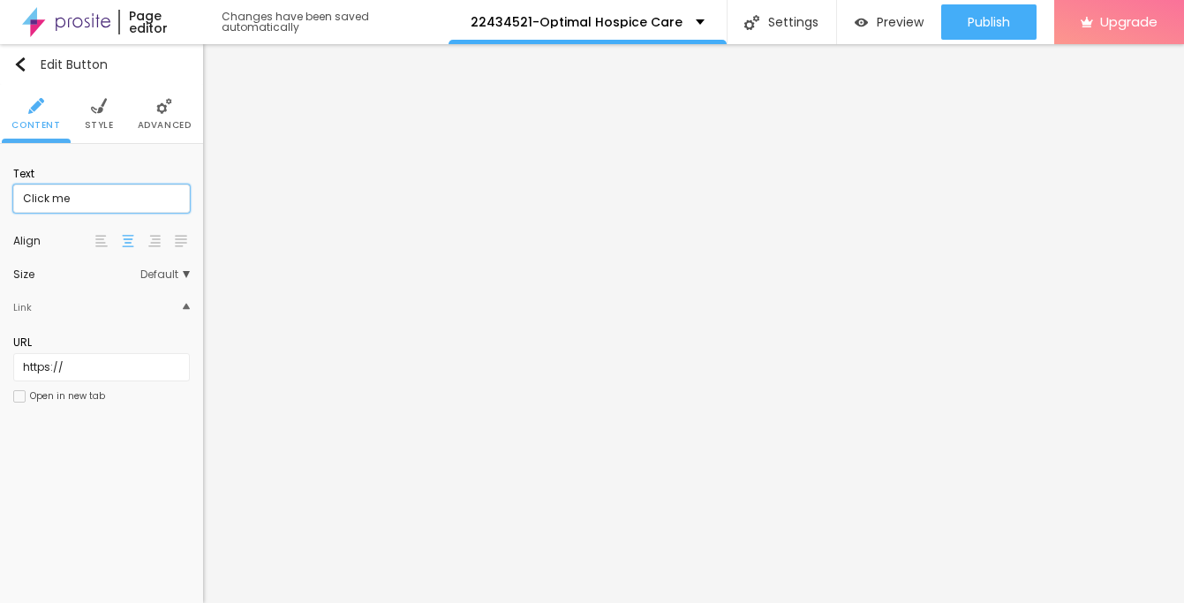
click at [109, 196] on input "Click me" at bounding box center [101, 199] width 177 height 28
paste input "→ VIEW DOCUMENT HERE"
type input "→ VIEW DOCUMENT HERE"
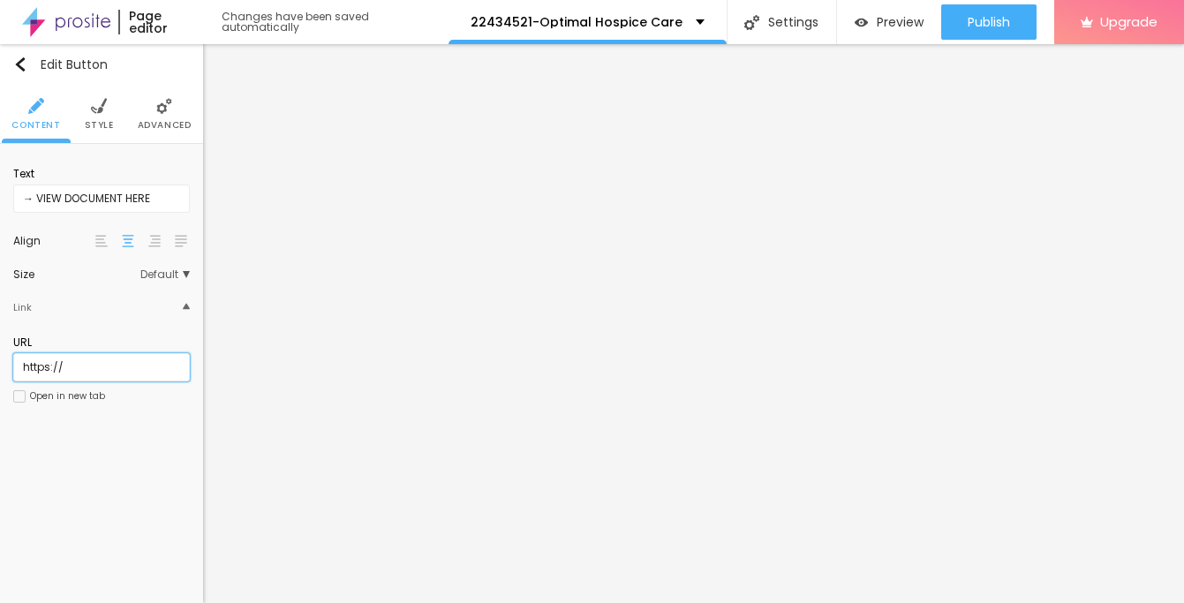
click at [89, 360] on input "https://" at bounding box center [101, 367] width 177 height 28
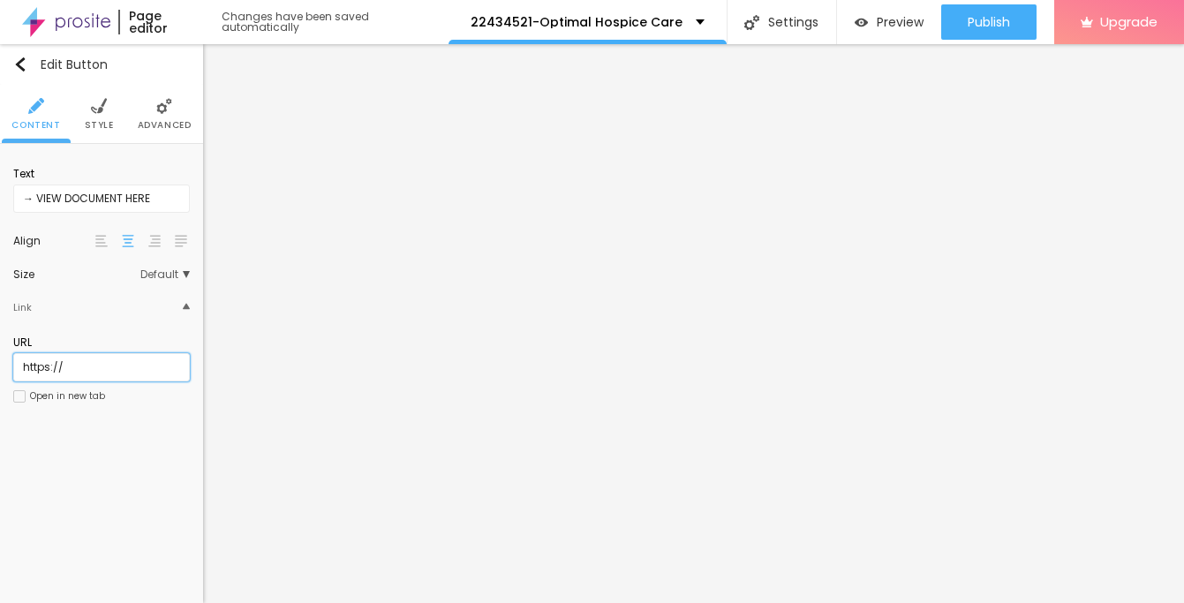
paste input "[DOMAIN_NAME]"
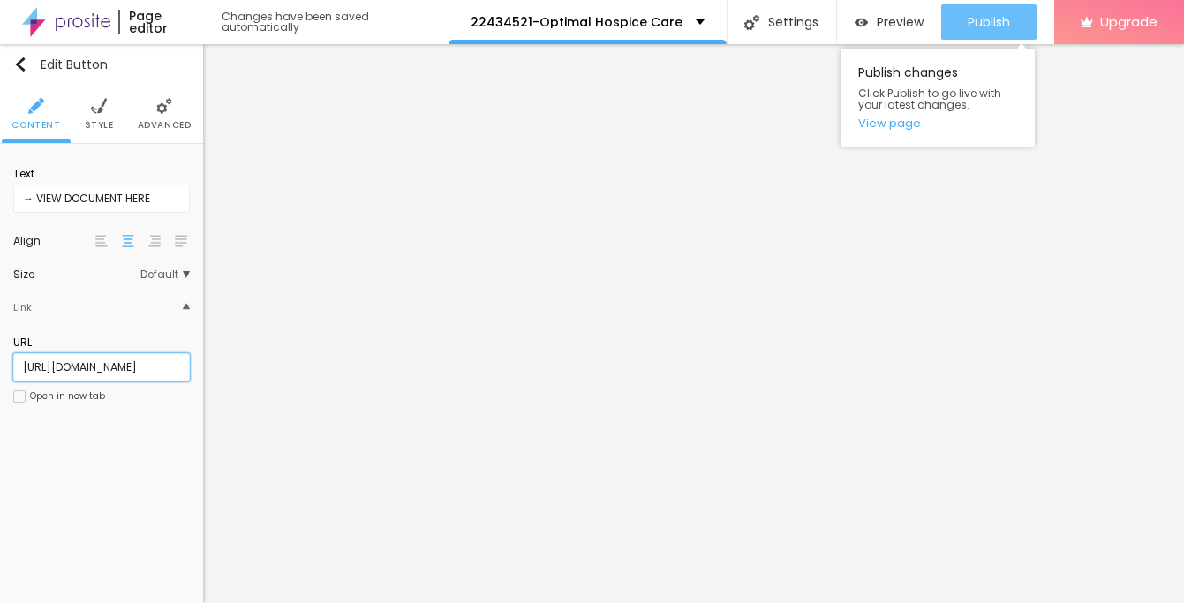
type input "[URL][DOMAIN_NAME]"
click at [1001, 29] on span "Publish" at bounding box center [989, 22] width 42 height 14
